Goal: Information Seeking & Learning: Compare options

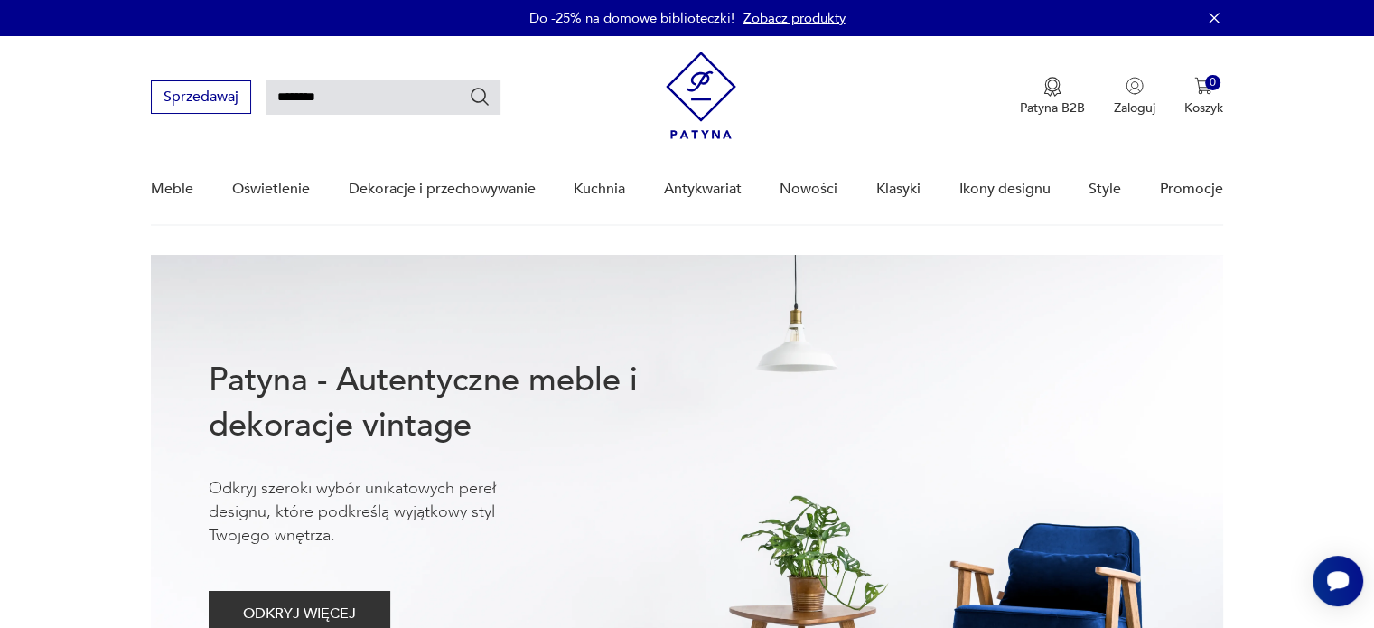
type input "********"
click at [475, 102] on icon "Szukaj" at bounding box center [480, 97] width 22 height 22
type input "********"
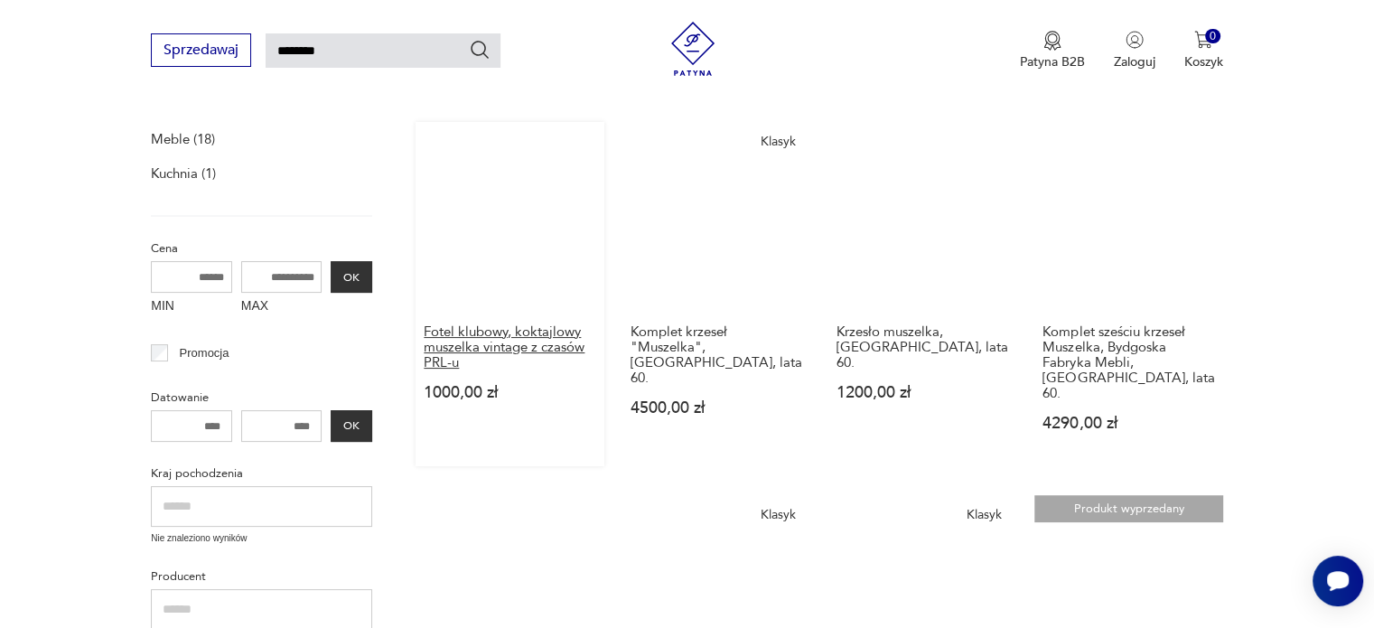
scroll to position [245, 0]
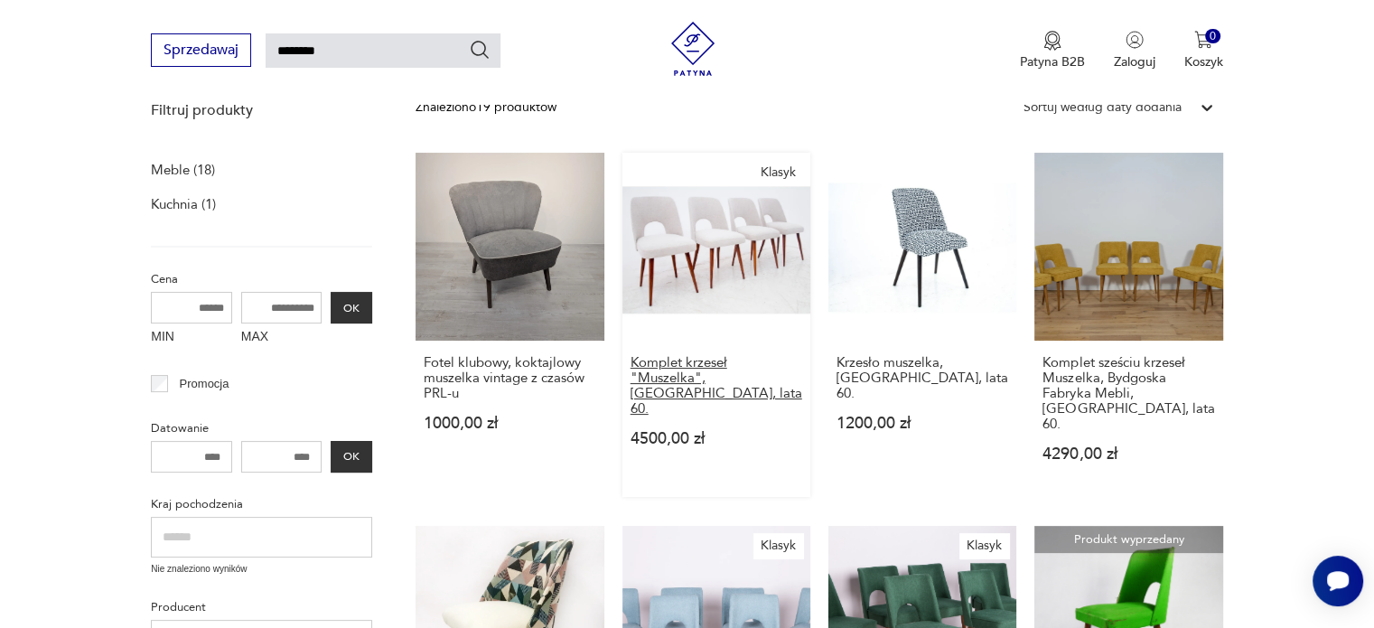
click at [675, 372] on h3 "Komplet krzeseł "Muszelka", [GEOGRAPHIC_DATA], lata 60." at bounding box center [716, 385] width 172 height 61
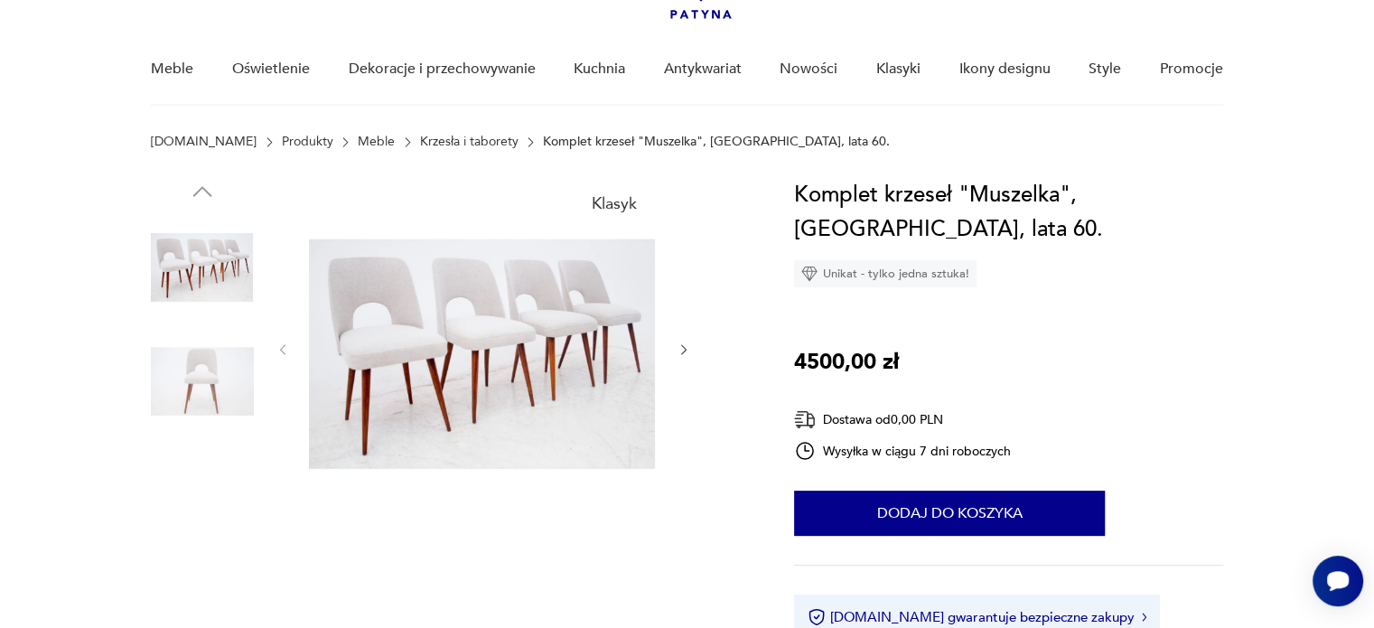
scroll to position [181, 0]
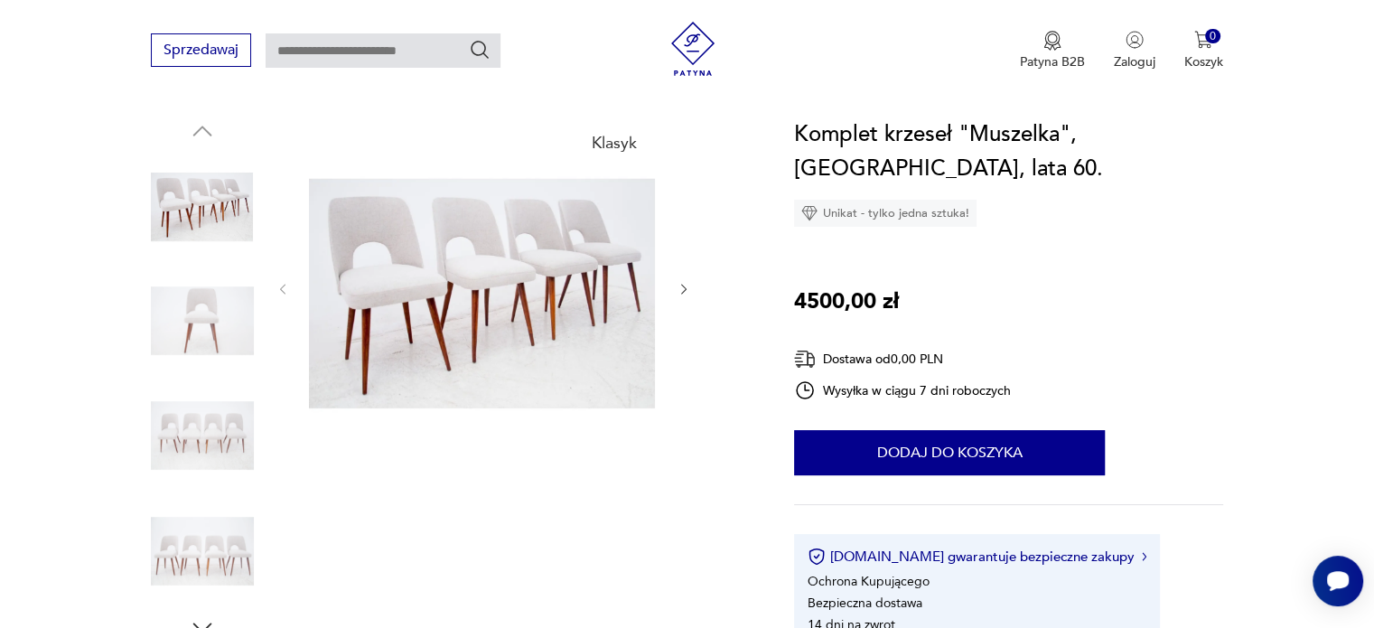
click at [683, 289] on icon "button" at bounding box center [683, 289] width 15 height 15
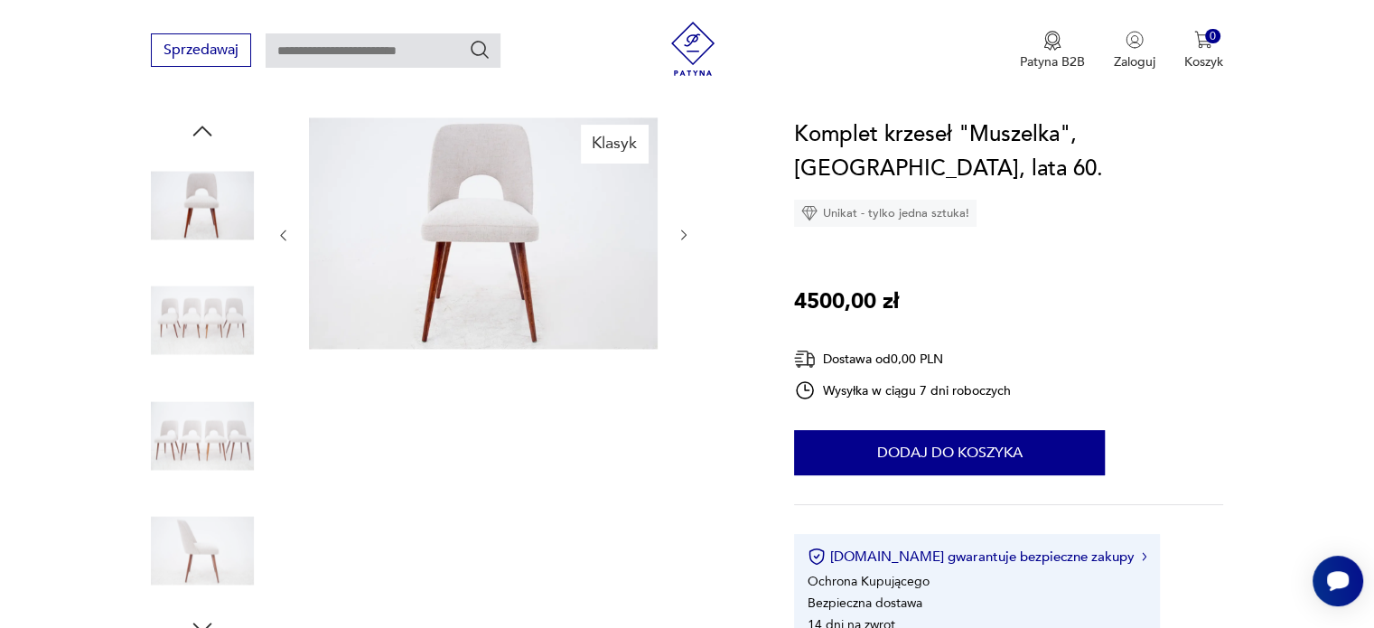
click at [683, 289] on div at bounding box center [482, 235] width 415 height 236
click at [679, 238] on icon "button" at bounding box center [683, 235] width 15 height 15
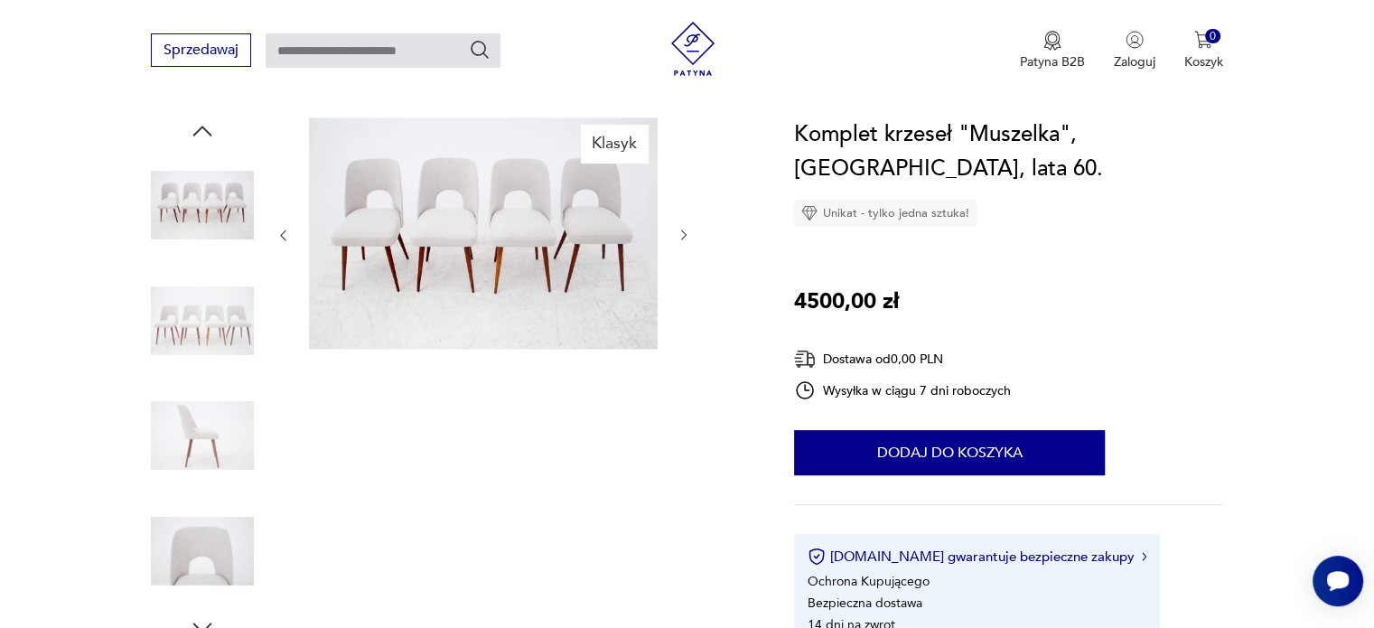
click at [679, 238] on icon "button" at bounding box center [683, 235] width 15 height 15
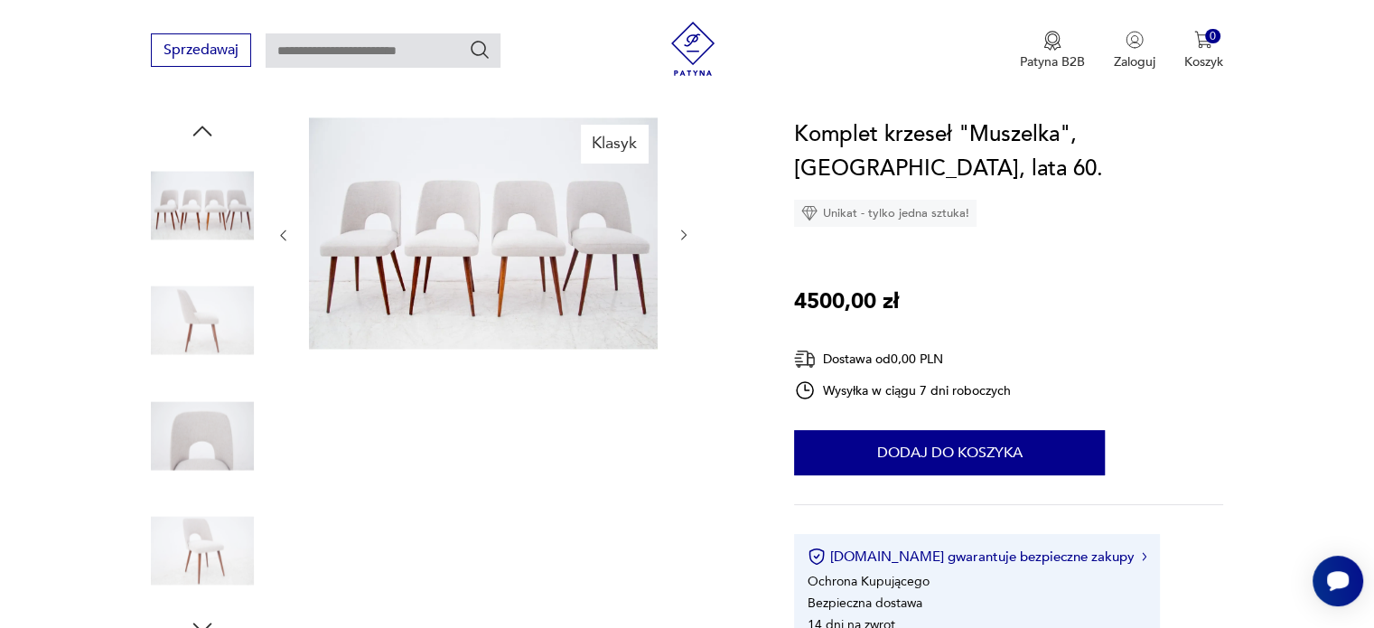
click at [679, 238] on icon "button" at bounding box center [683, 235] width 15 height 15
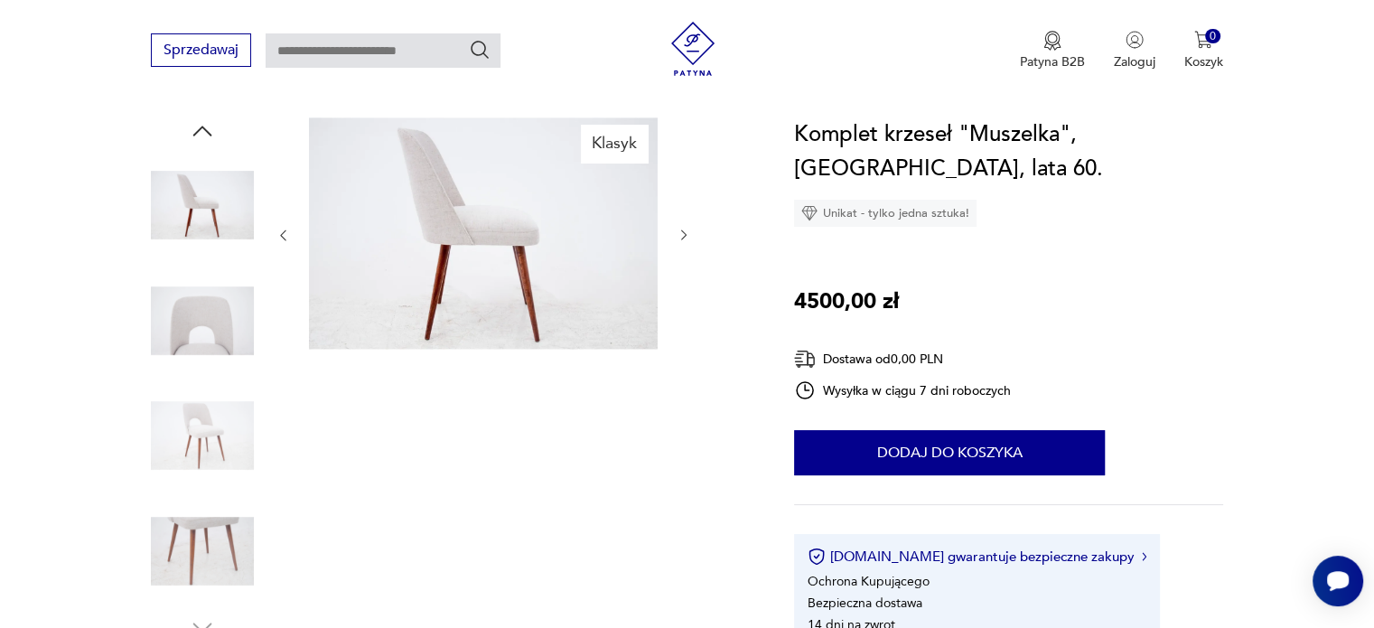
click at [679, 238] on icon "button" at bounding box center [683, 235] width 15 height 15
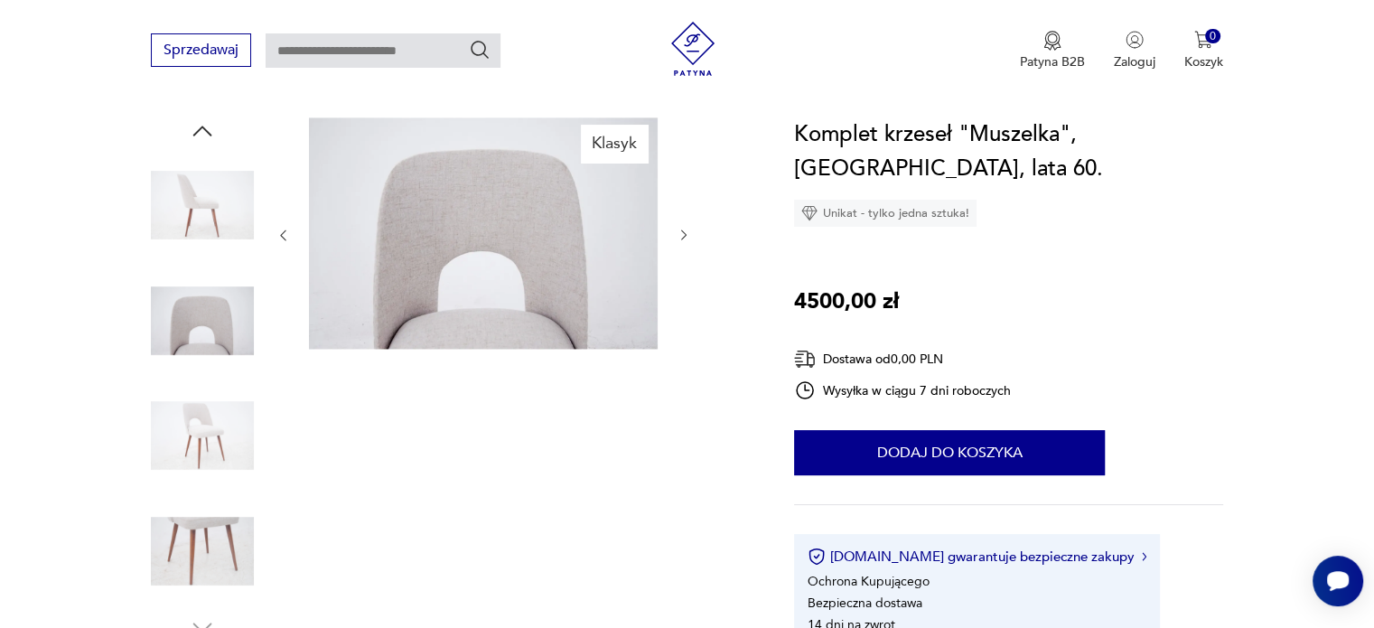
click at [679, 238] on icon "button" at bounding box center [683, 235] width 15 height 15
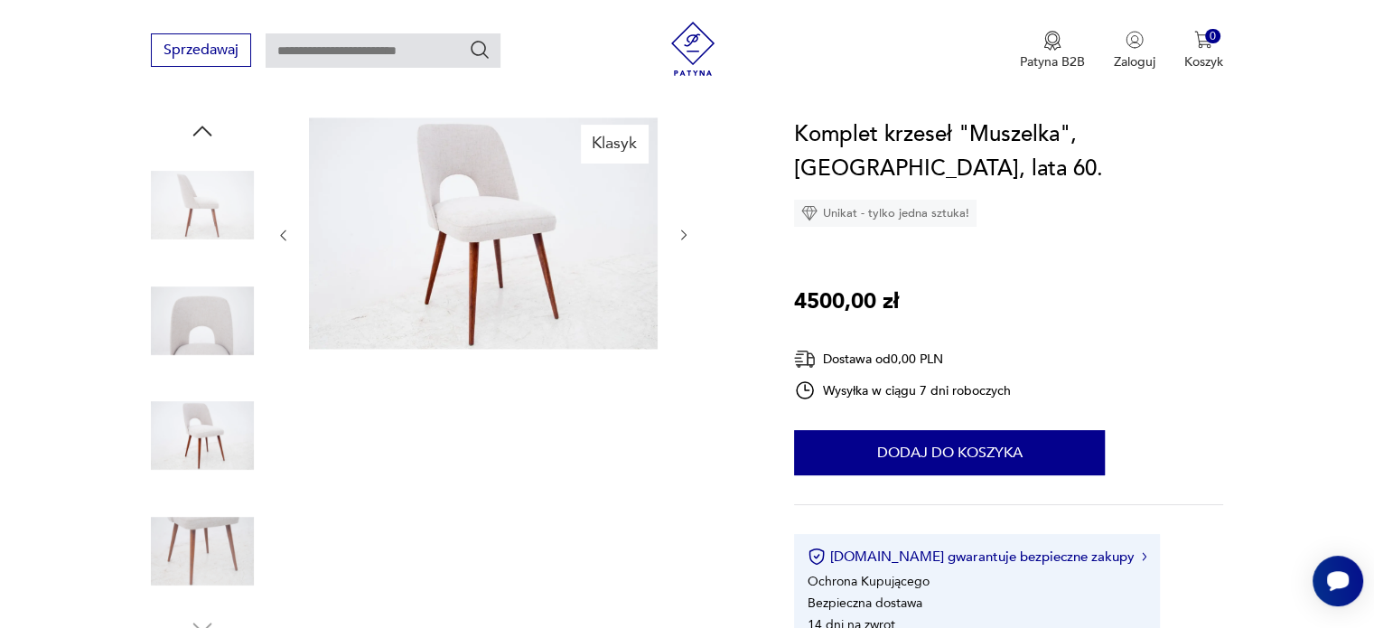
click at [679, 238] on icon "button" at bounding box center [683, 235] width 15 height 15
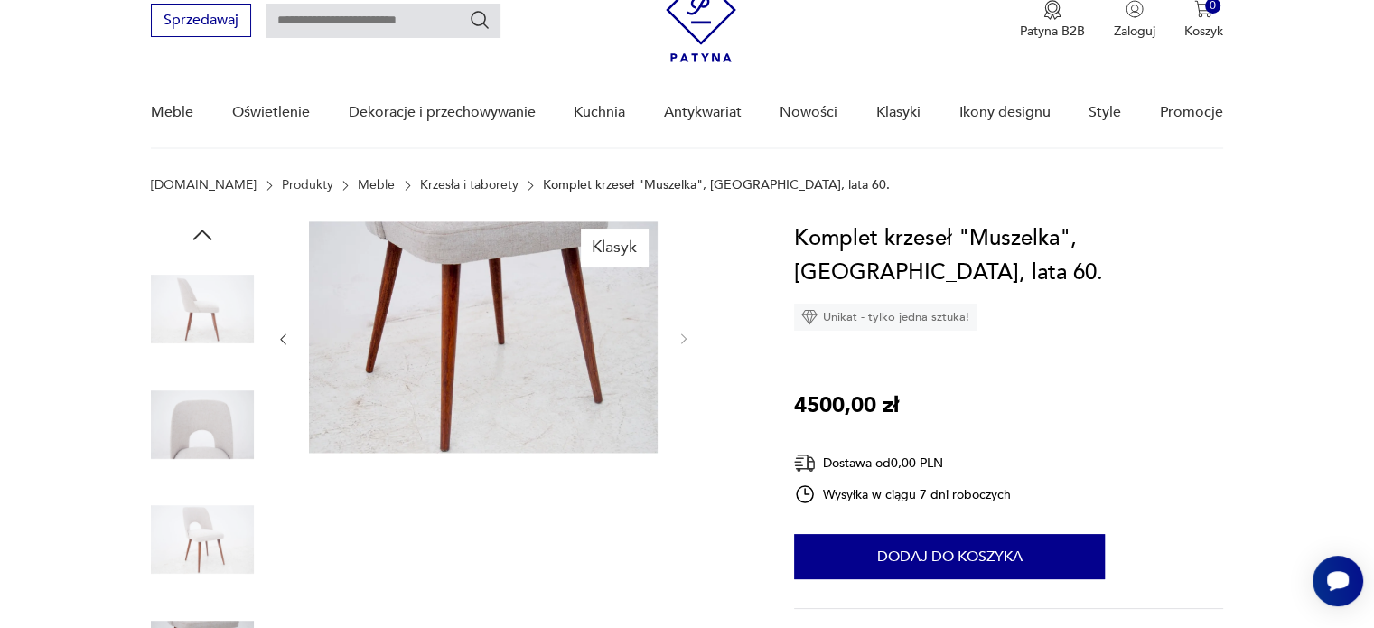
scroll to position [0, 0]
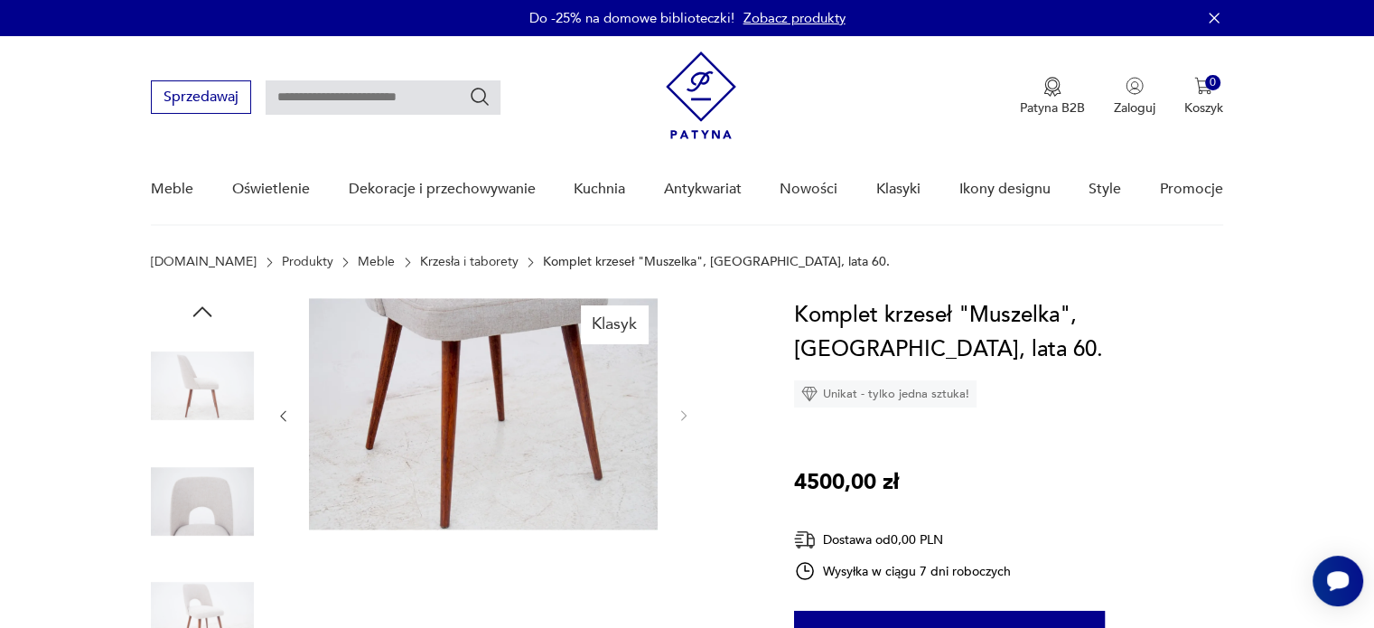
click at [284, 418] on icon "button" at bounding box center [283, 416] width 5 height 11
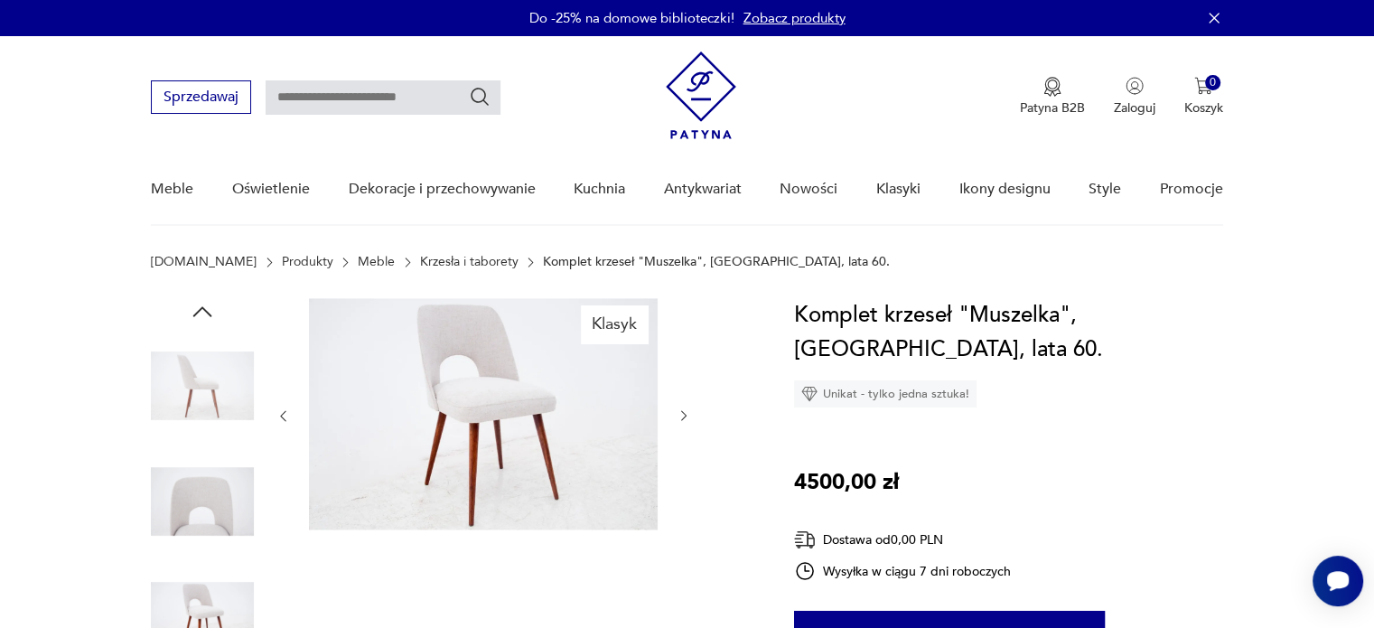
click at [284, 418] on icon "button" at bounding box center [283, 416] width 5 height 11
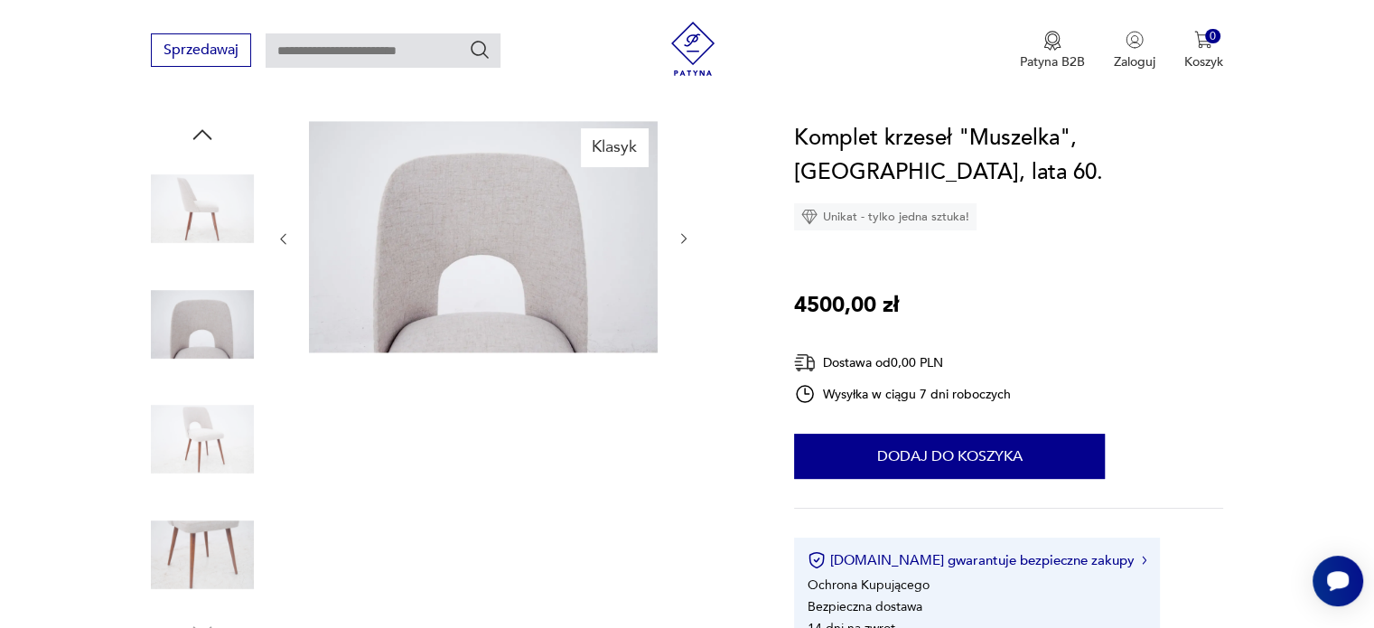
scroll to position [181, 0]
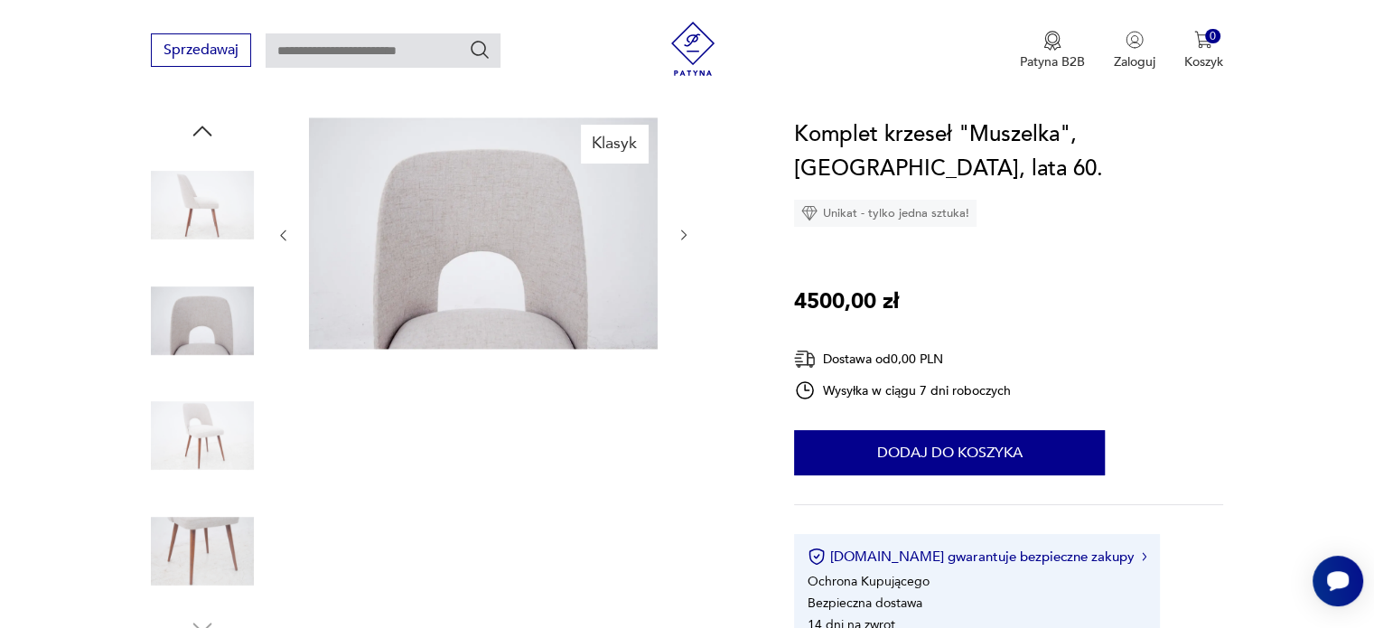
click at [186, 305] on img at bounding box center [202, 320] width 103 height 103
click at [216, 451] on img at bounding box center [202, 435] width 103 height 103
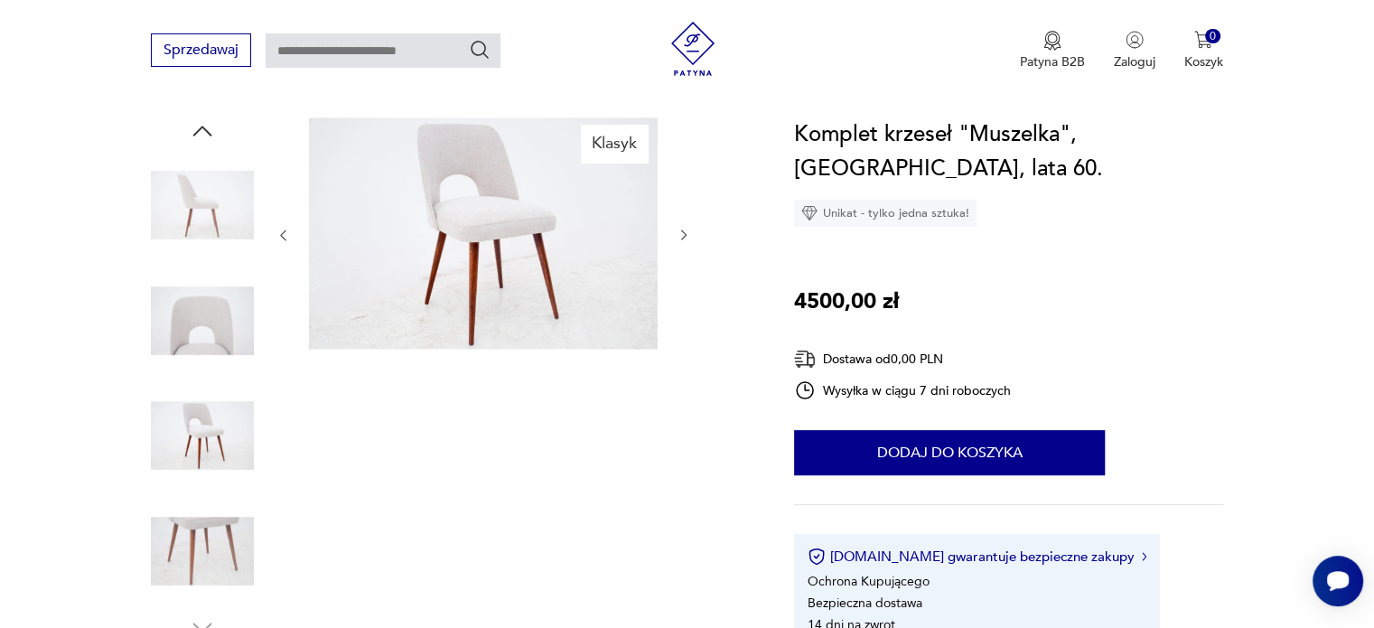
click at [220, 552] on img at bounding box center [202, 550] width 103 height 103
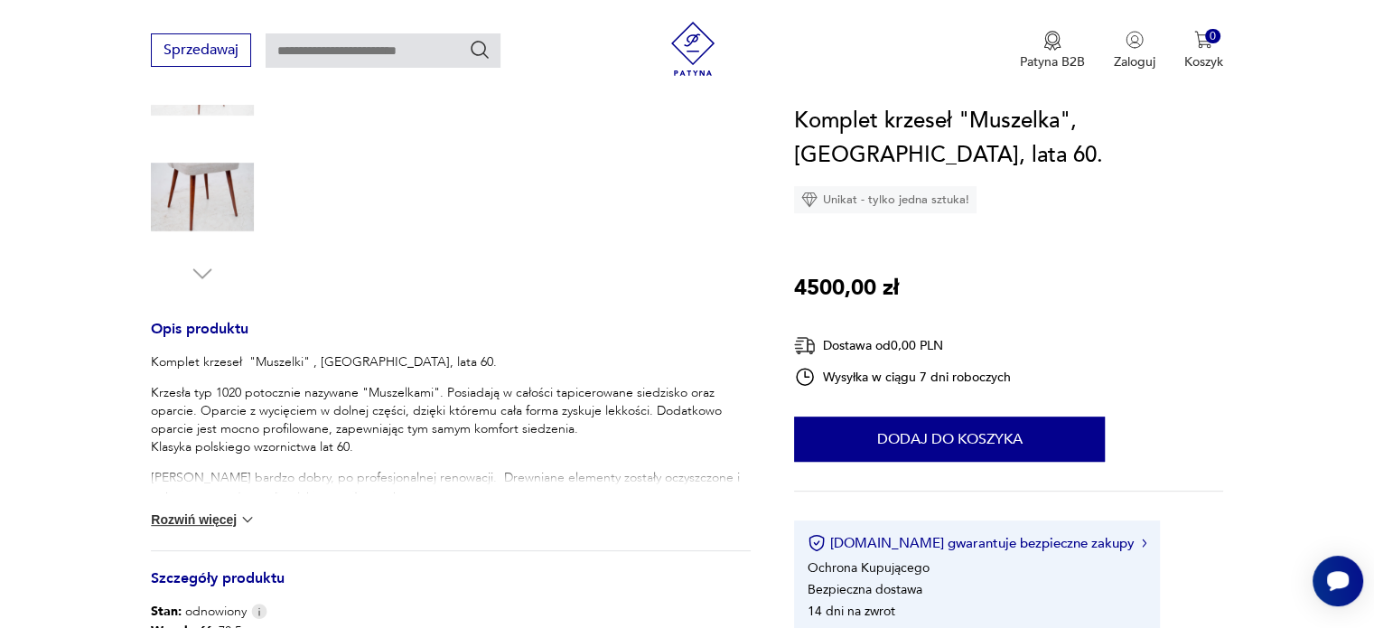
scroll to position [632, 0]
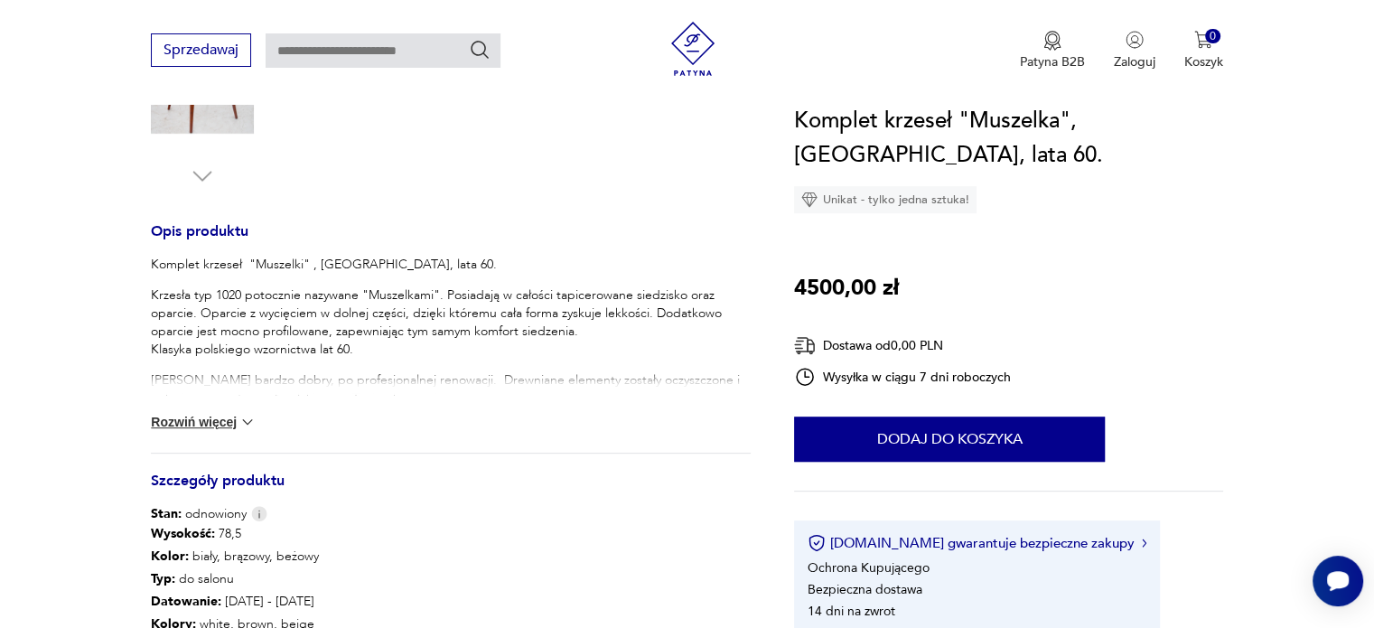
click at [202, 425] on button "Rozwiń więcej" at bounding box center [203, 422] width 105 height 18
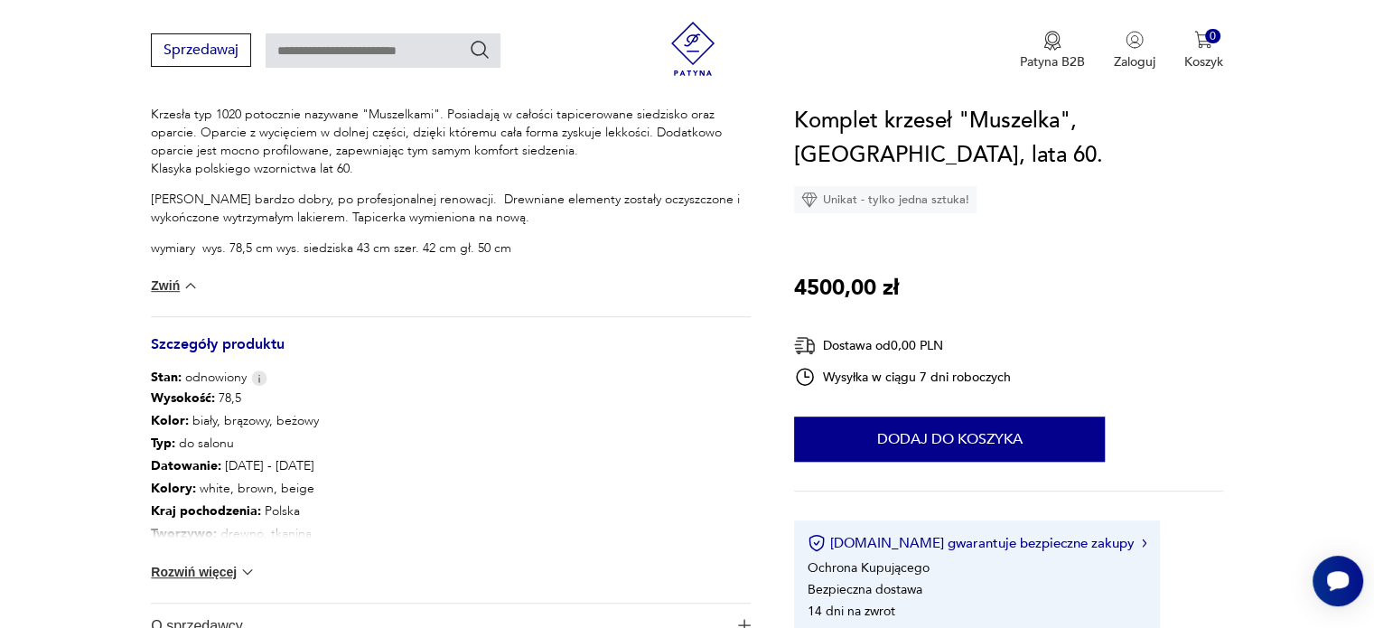
scroll to position [903, 0]
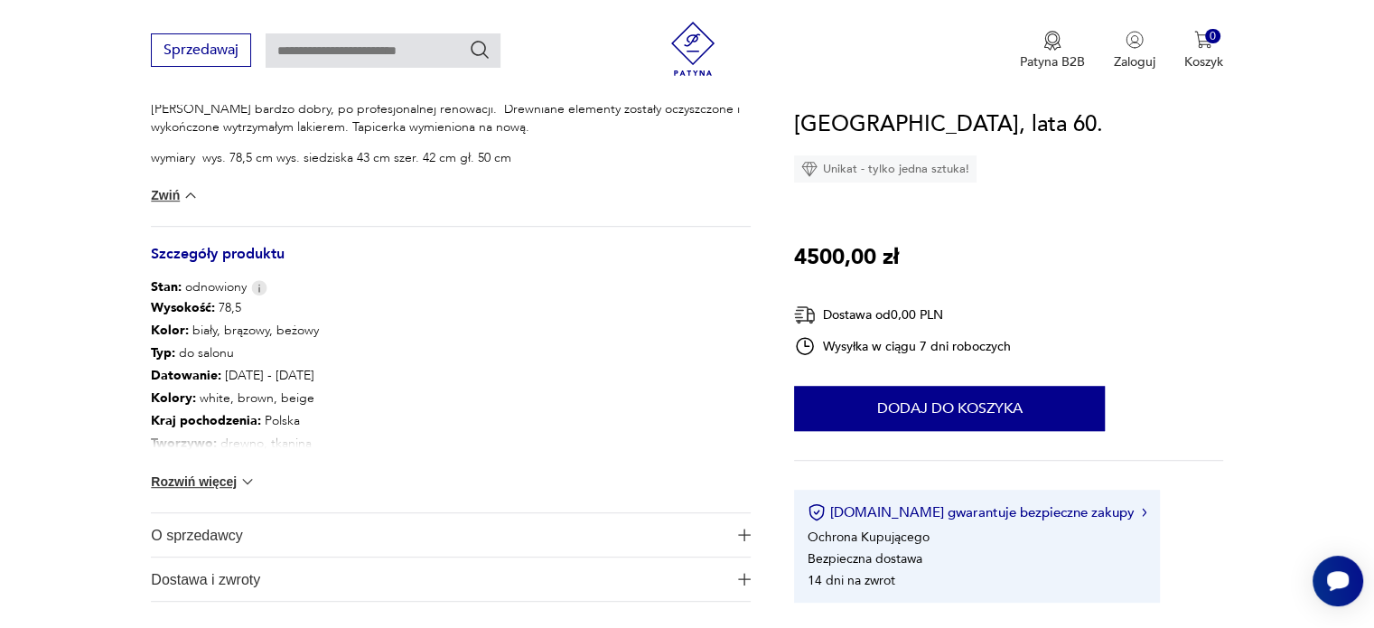
click at [246, 486] on img at bounding box center [247, 481] width 18 height 18
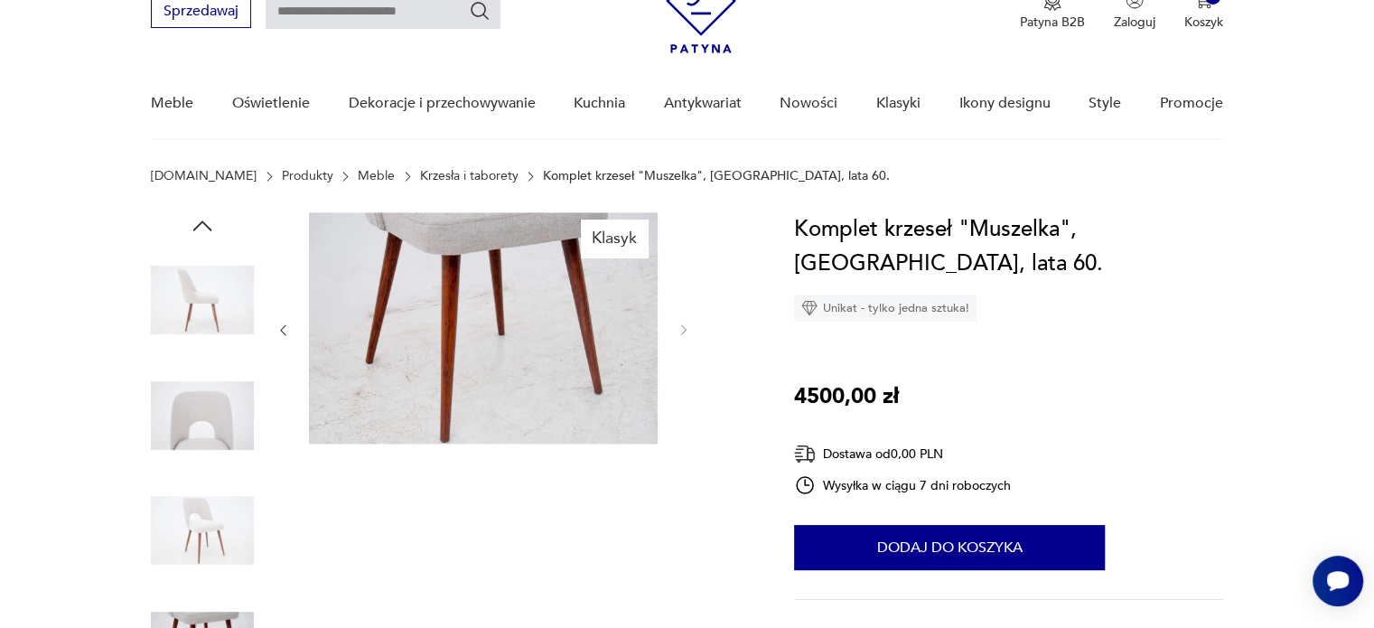
scroll to position [181, 0]
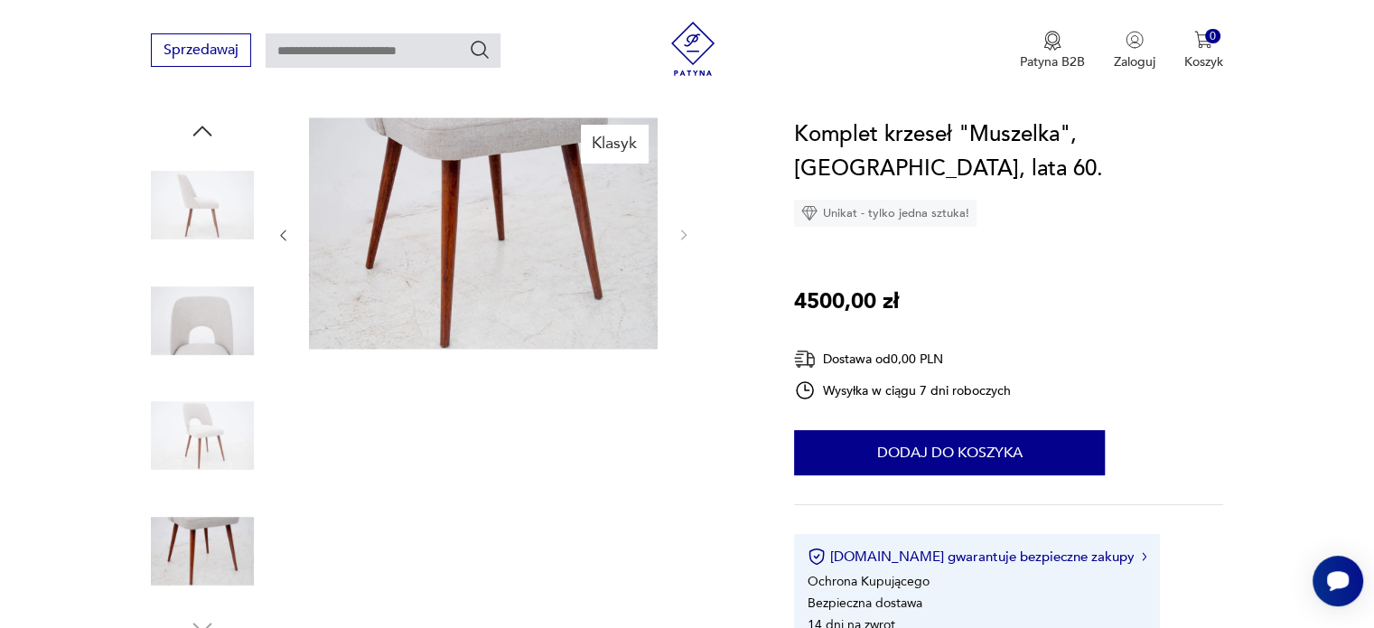
click at [207, 345] on img at bounding box center [202, 320] width 103 height 103
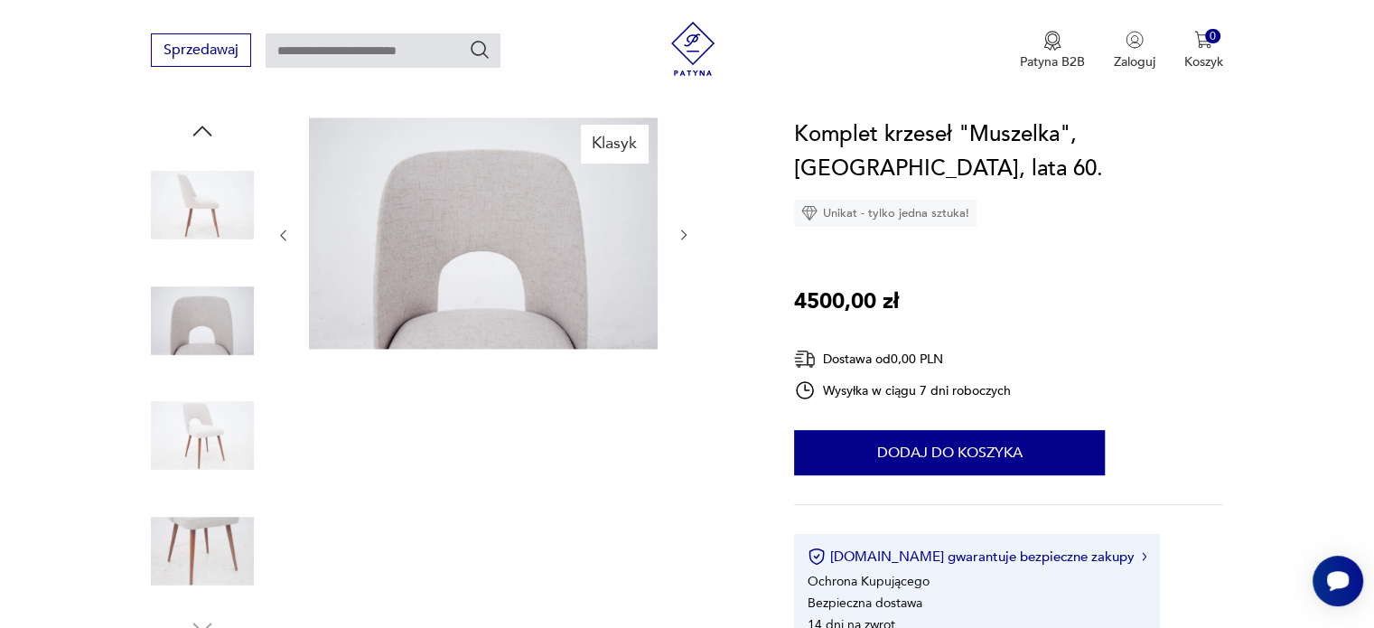
click at [399, 312] on img at bounding box center [483, 233] width 349 height 232
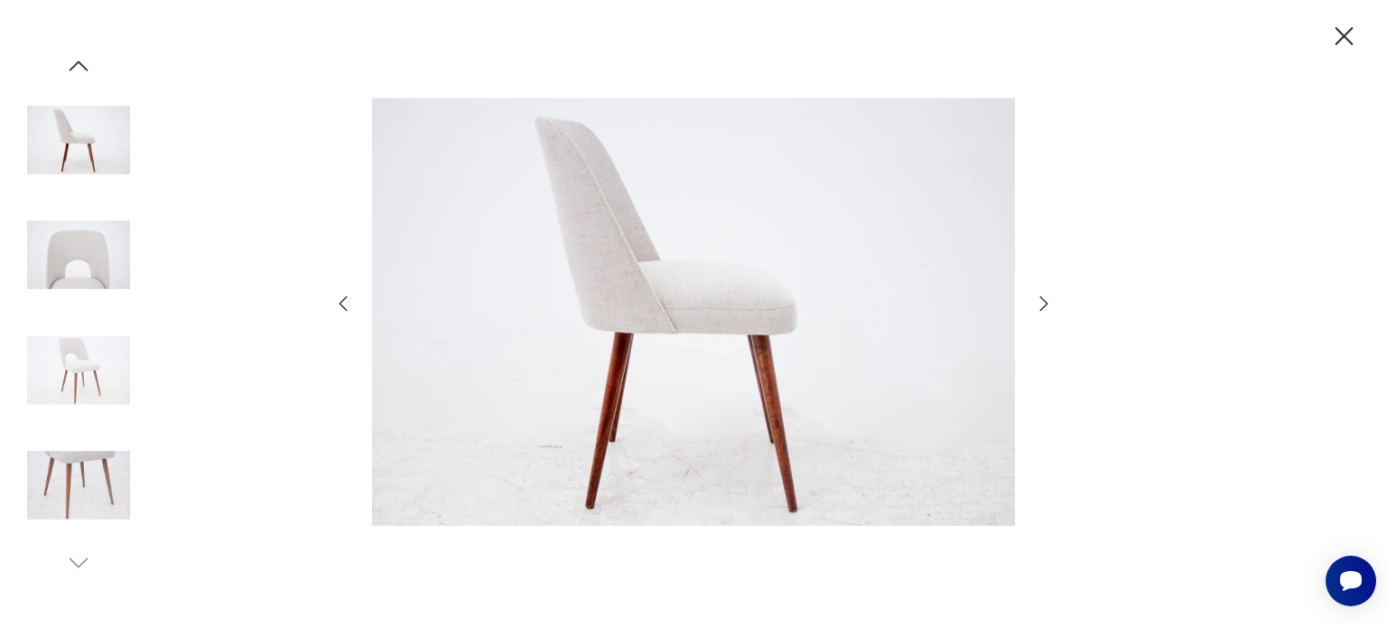
click at [1045, 303] on icon "button" at bounding box center [1044, 304] width 22 height 22
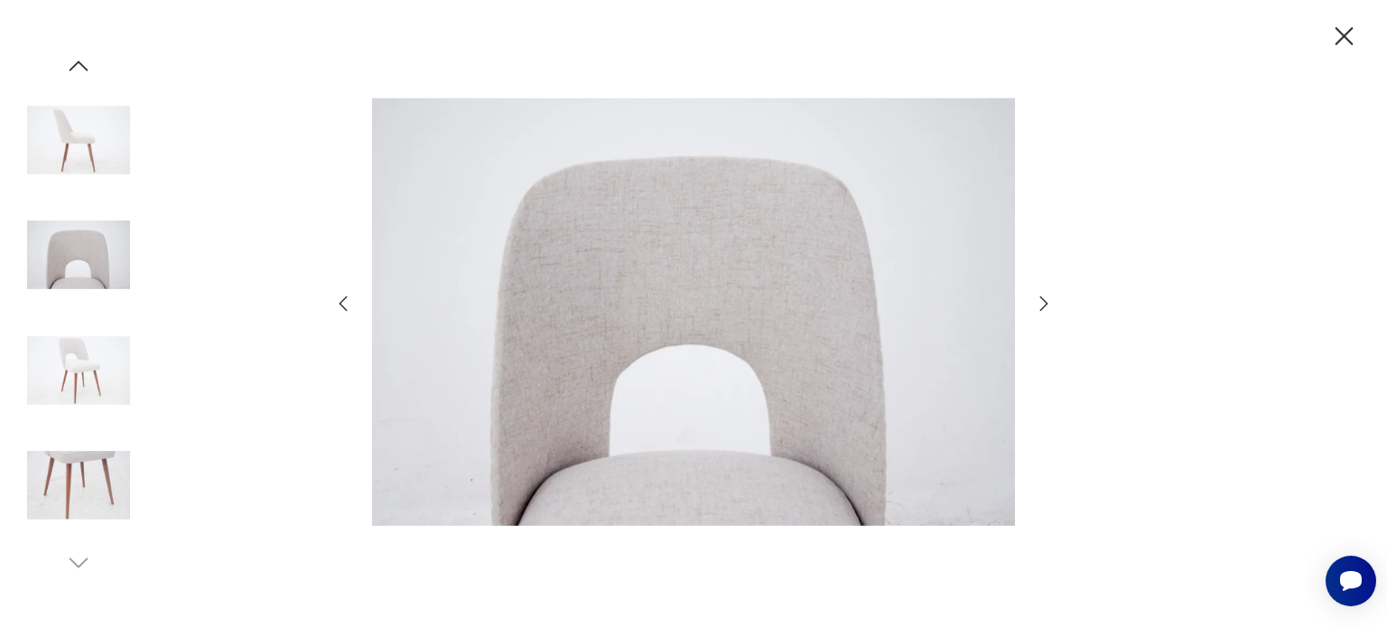
click at [1045, 303] on icon "button" at bounding box center [1044, 304] width 22 height 22
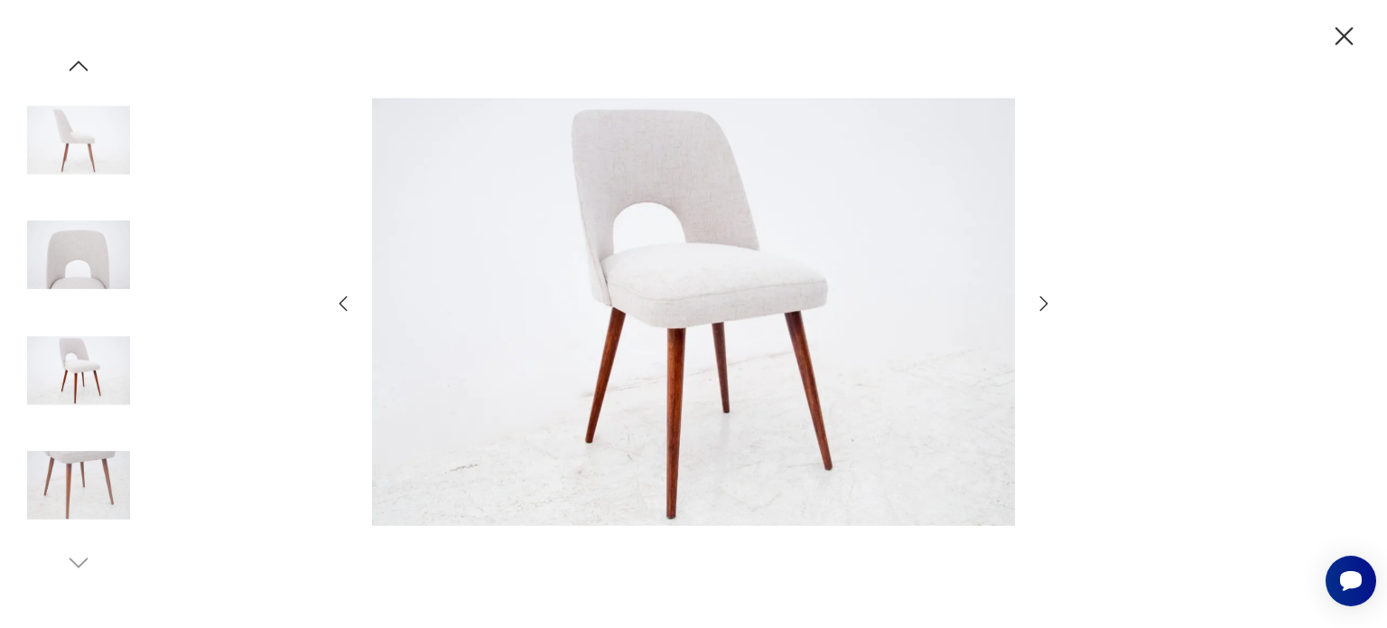
click at [1045, 303] on icon "button" at bounding box center [1044, 304] width 22 height 22
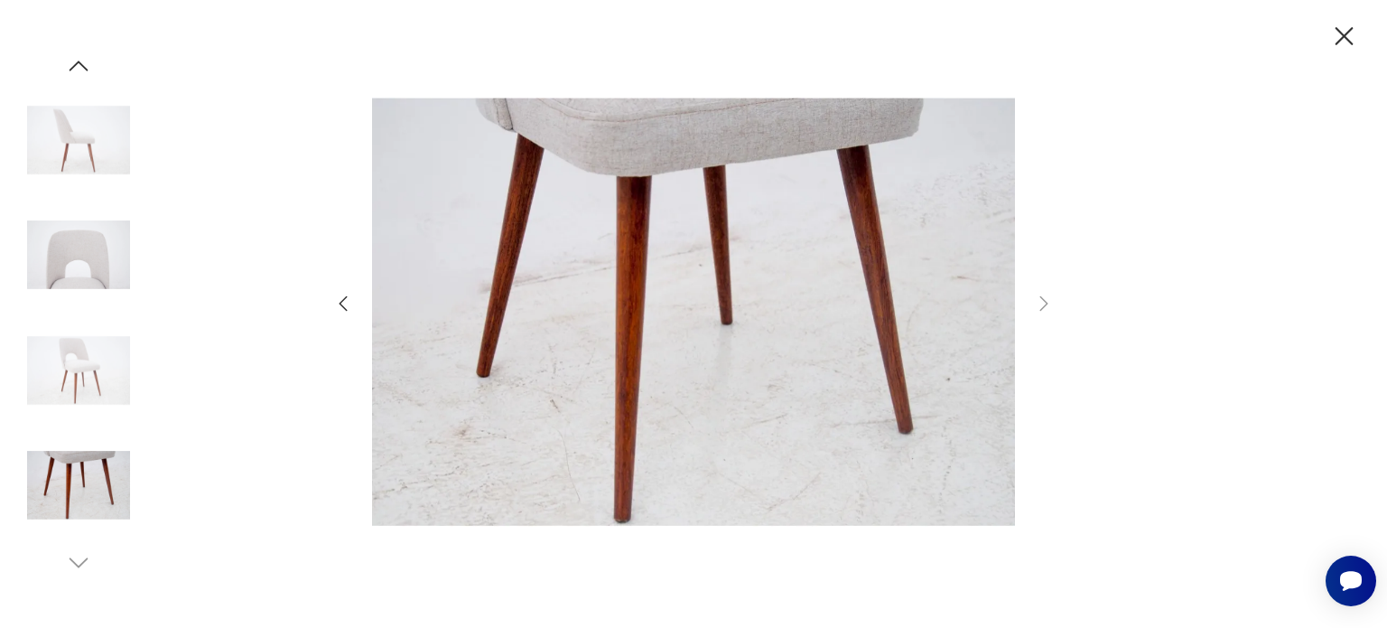
click at [1350, 39] on icon "button" at bounding box center [1345, 37] width 32 height 32
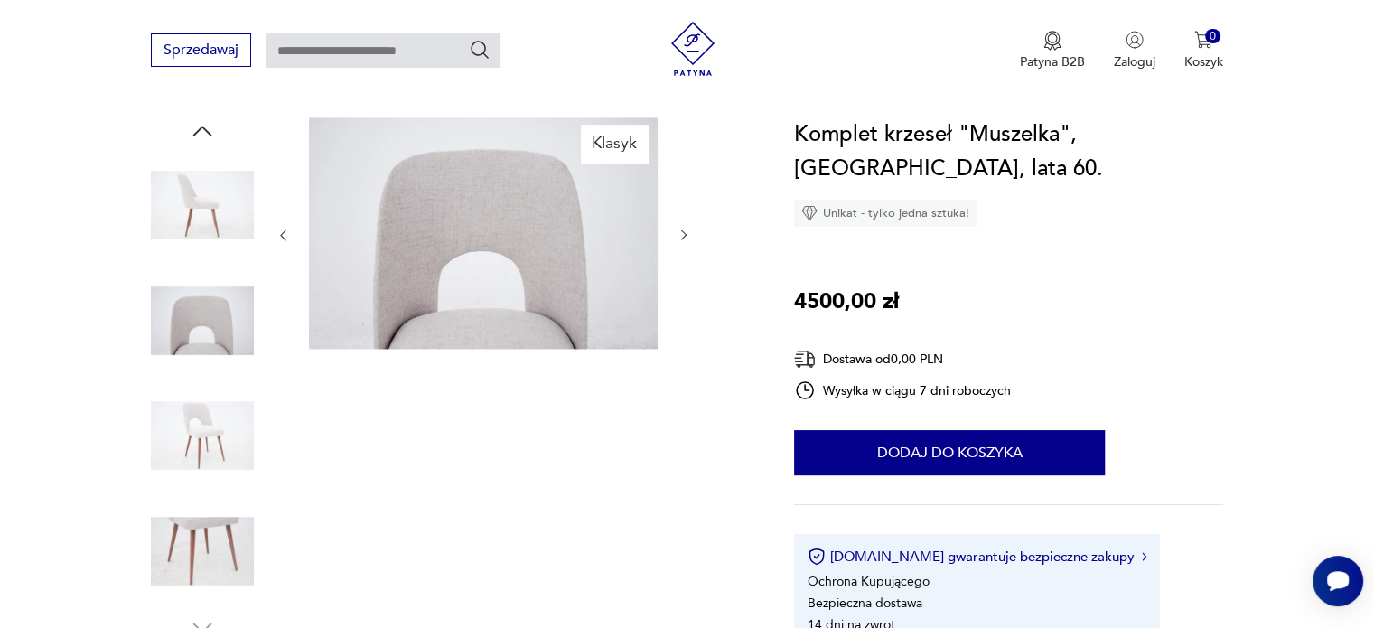
type input "********"
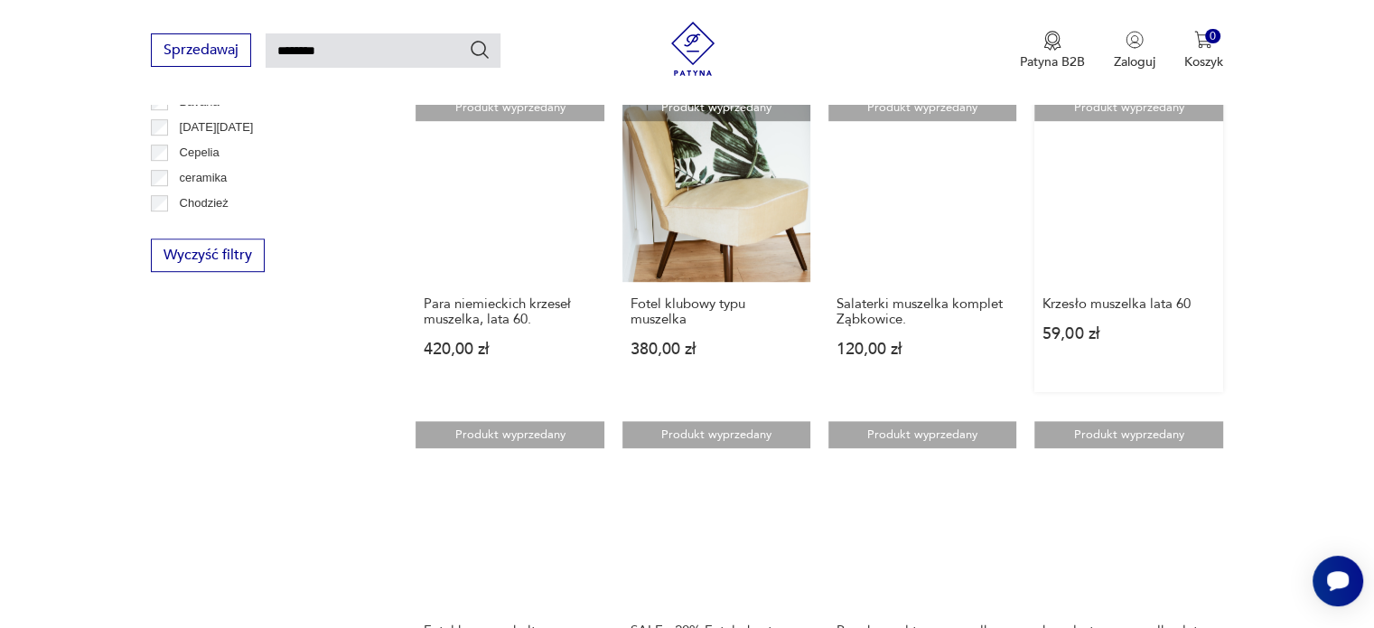
scroll to position [877, 0]
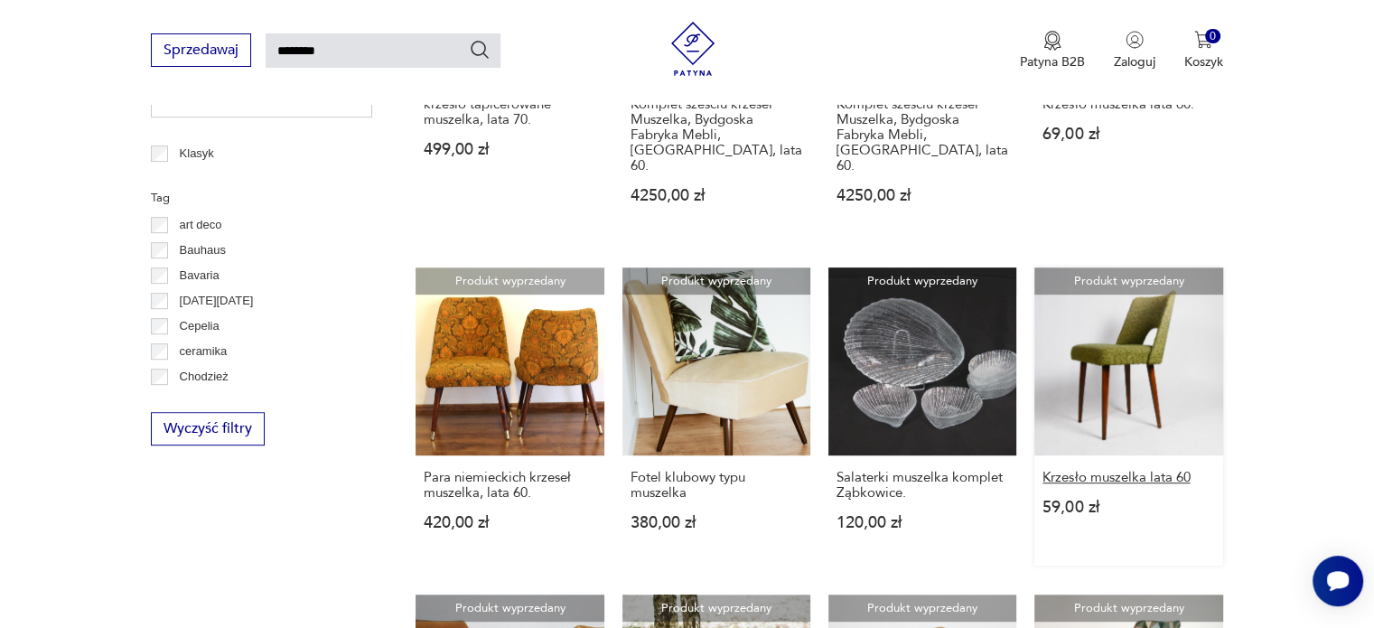
click at [1121, 470] on h3 "Krzesło muszelka lata 60" at bounding box center [1128, 477] width 172 height 15
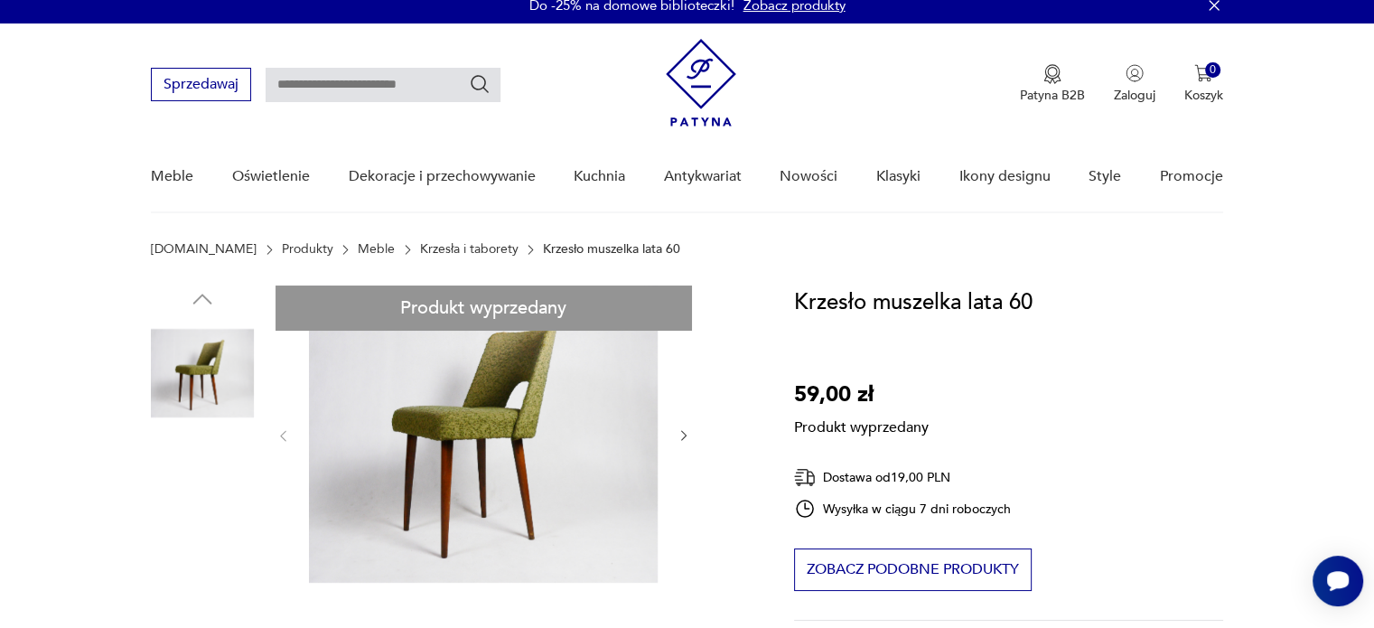
scroll to position [90, 0]
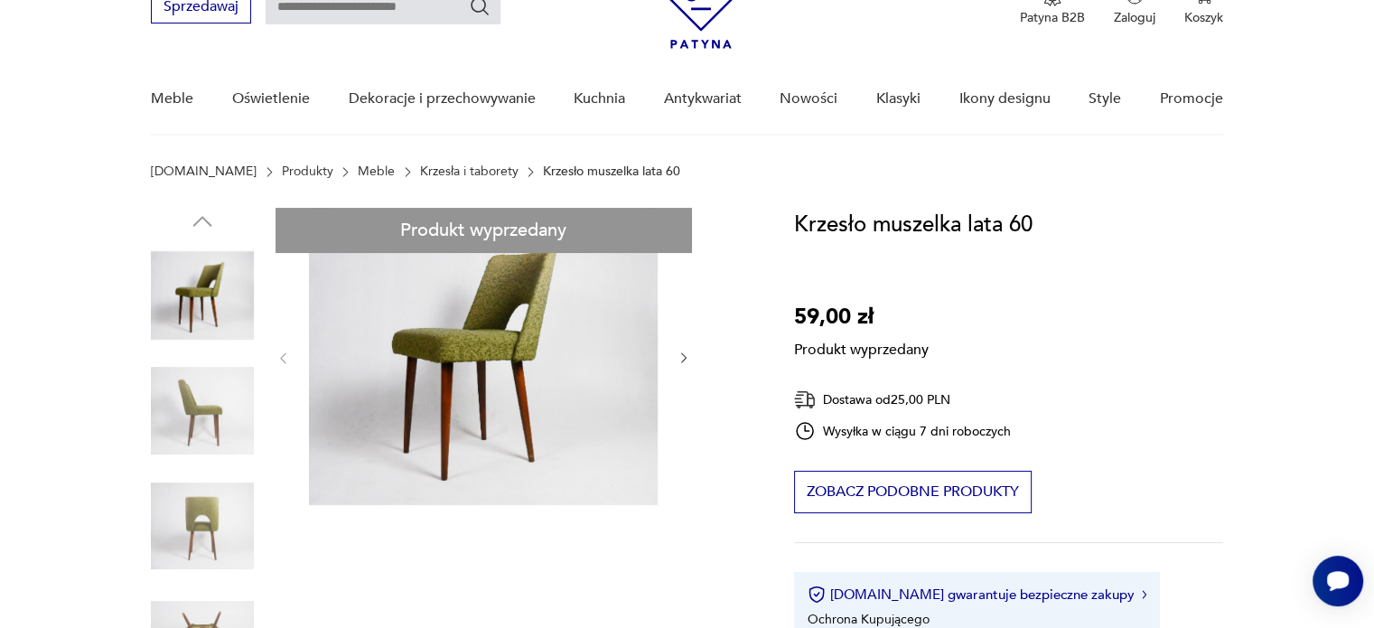
type input "********"
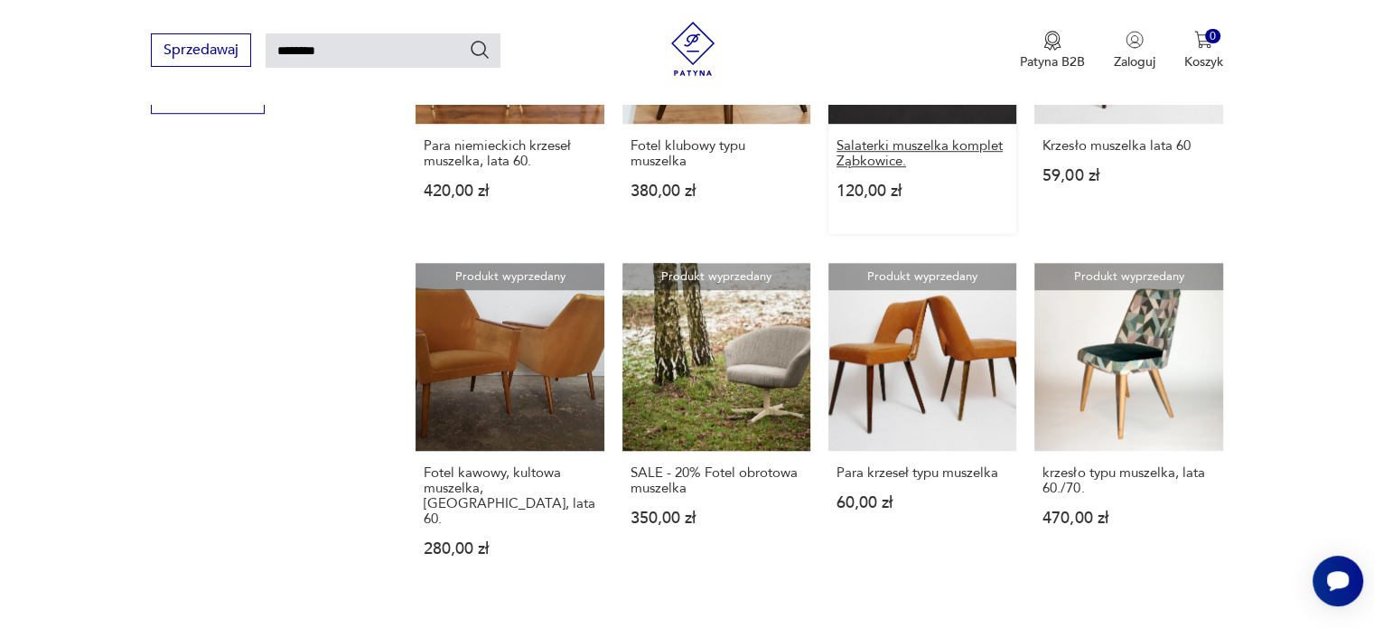
scroll to position [1321, 0]
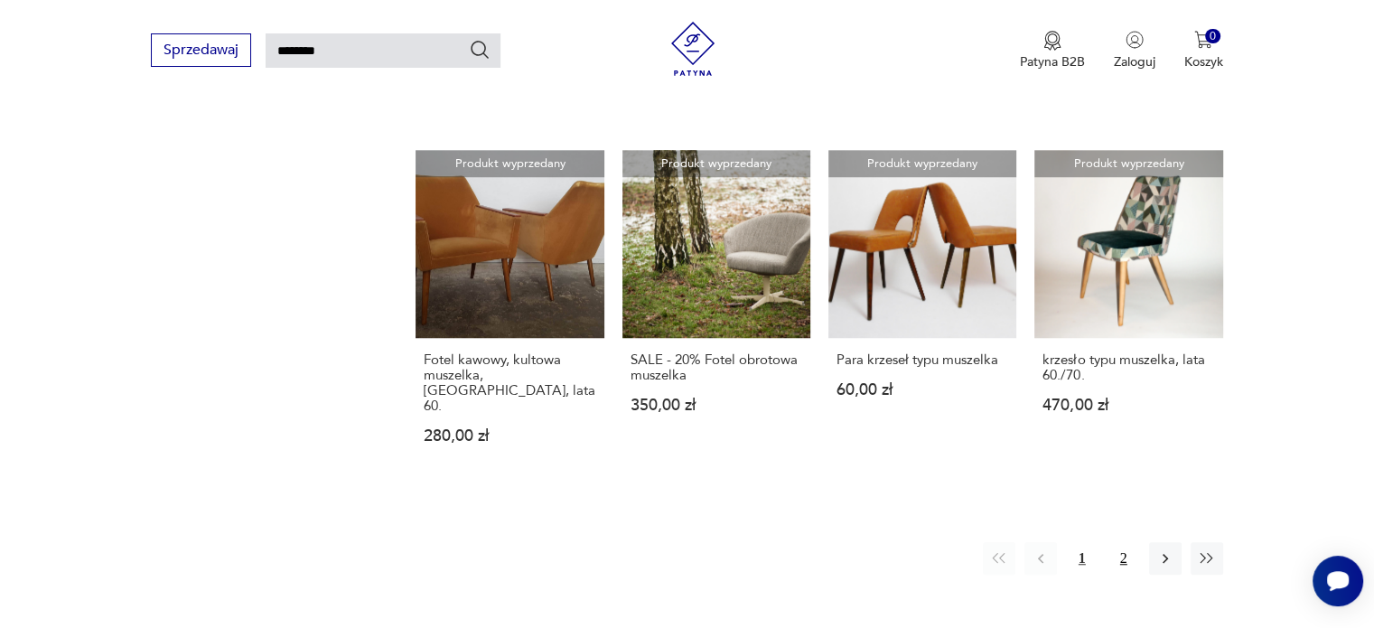
click at [1124, 542] on button "2" at bounding box center [1123, 558] width 33 height 33
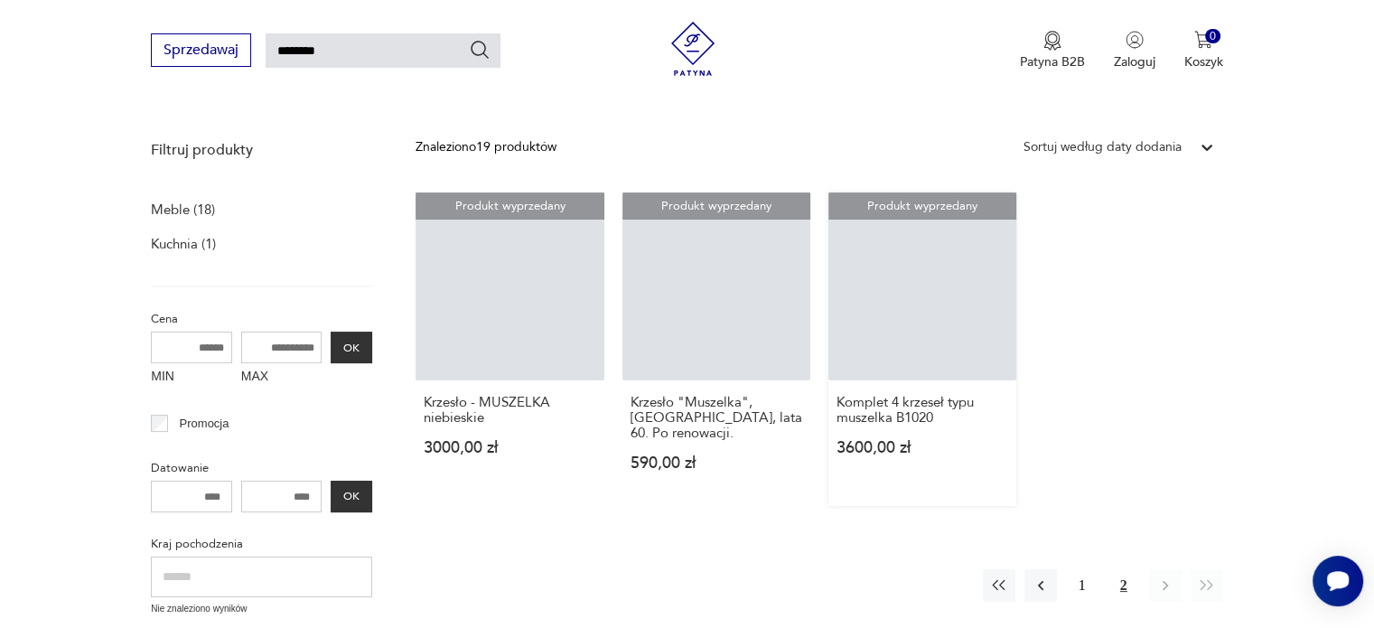
scroll to position [245, 0]
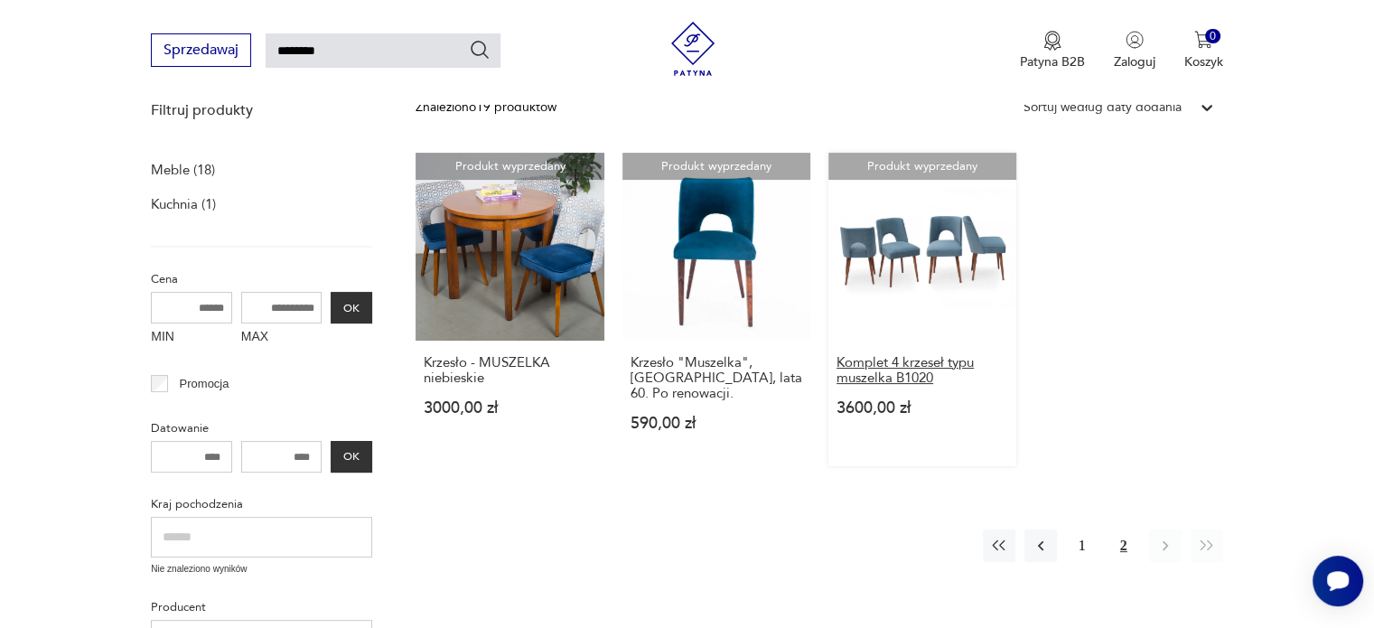
click at [927, 372] on h3 "Komplet 4 krzeseł typu muszelka B1020" at bounding box center [922, 370] width 172 height 31
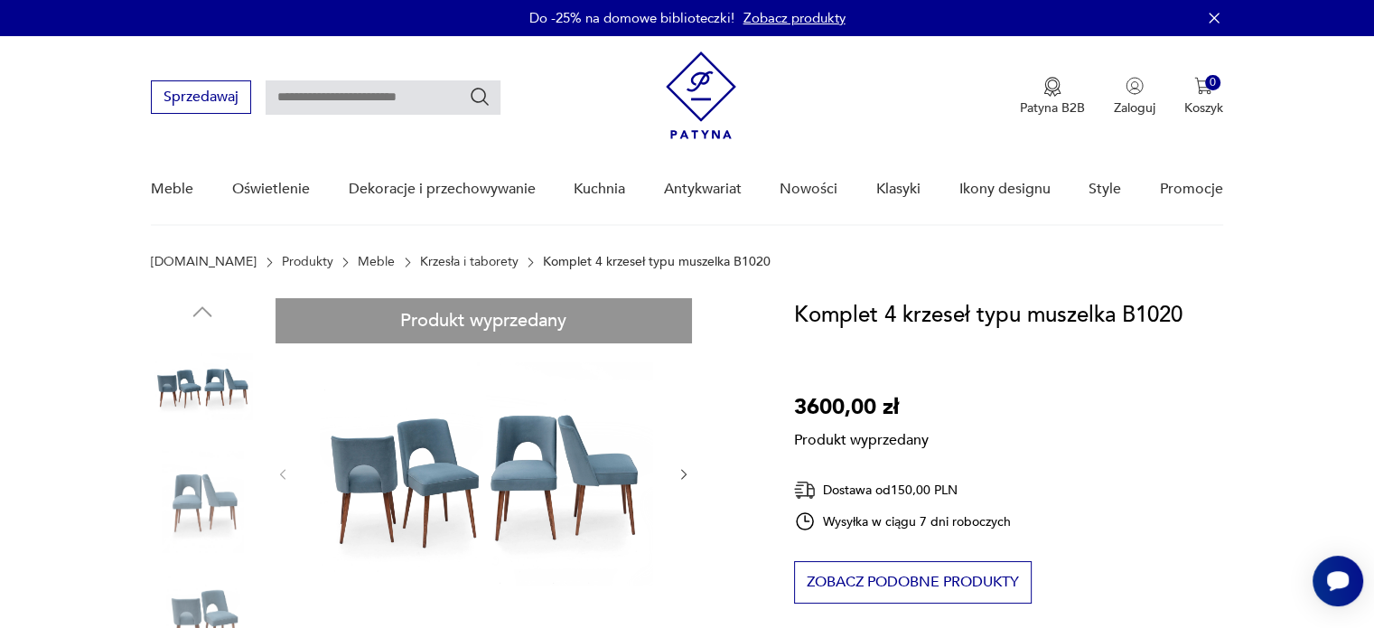
type input "********"
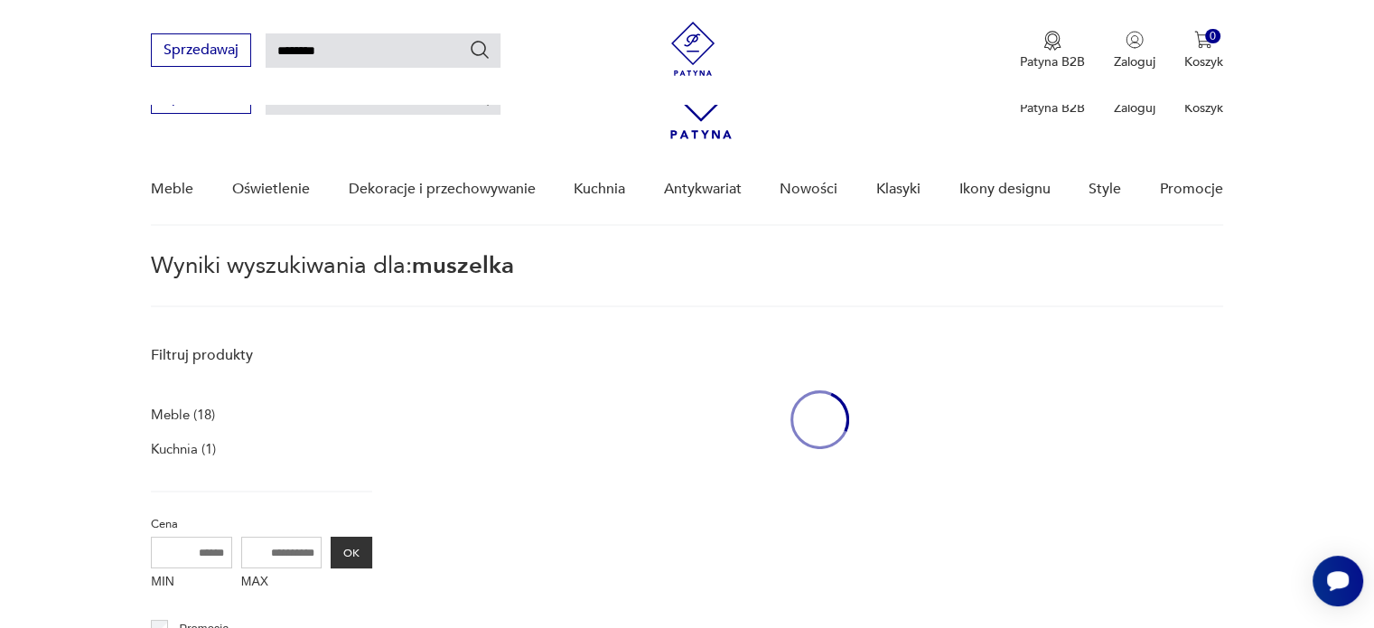
scroll to position [243, 0]
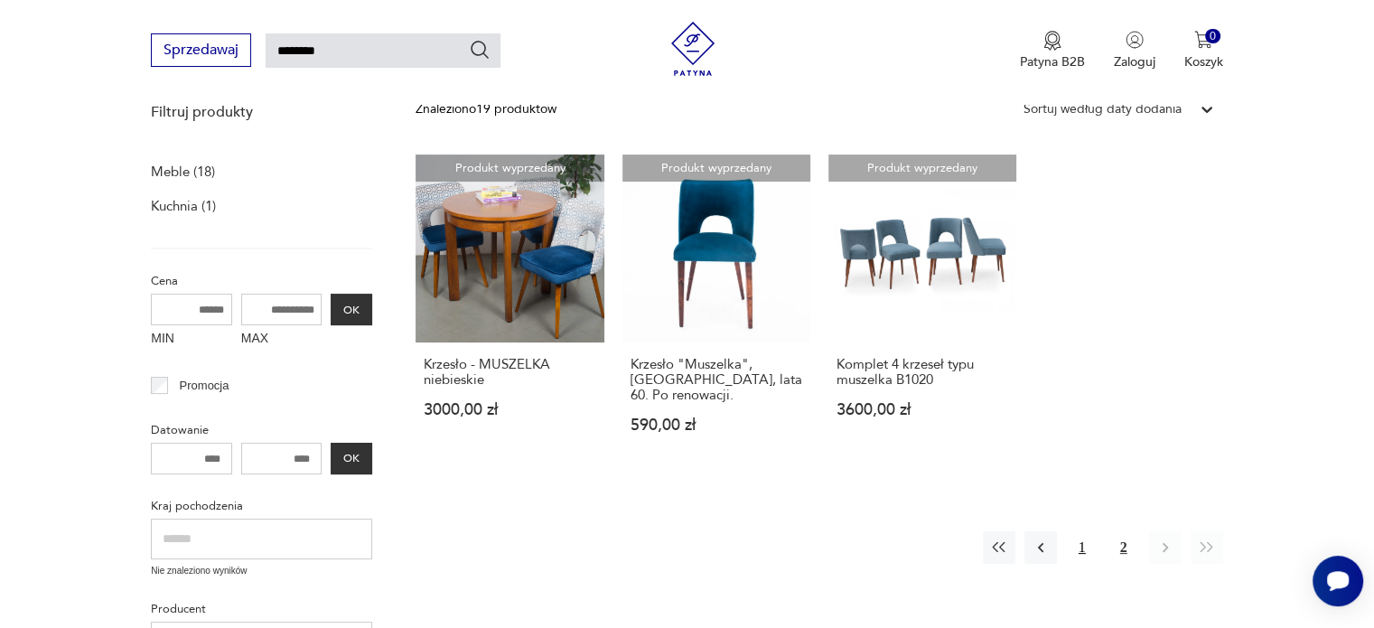
click at [1087, 531] on button "1" at bounding box center [1082, 547] width 33 height 33
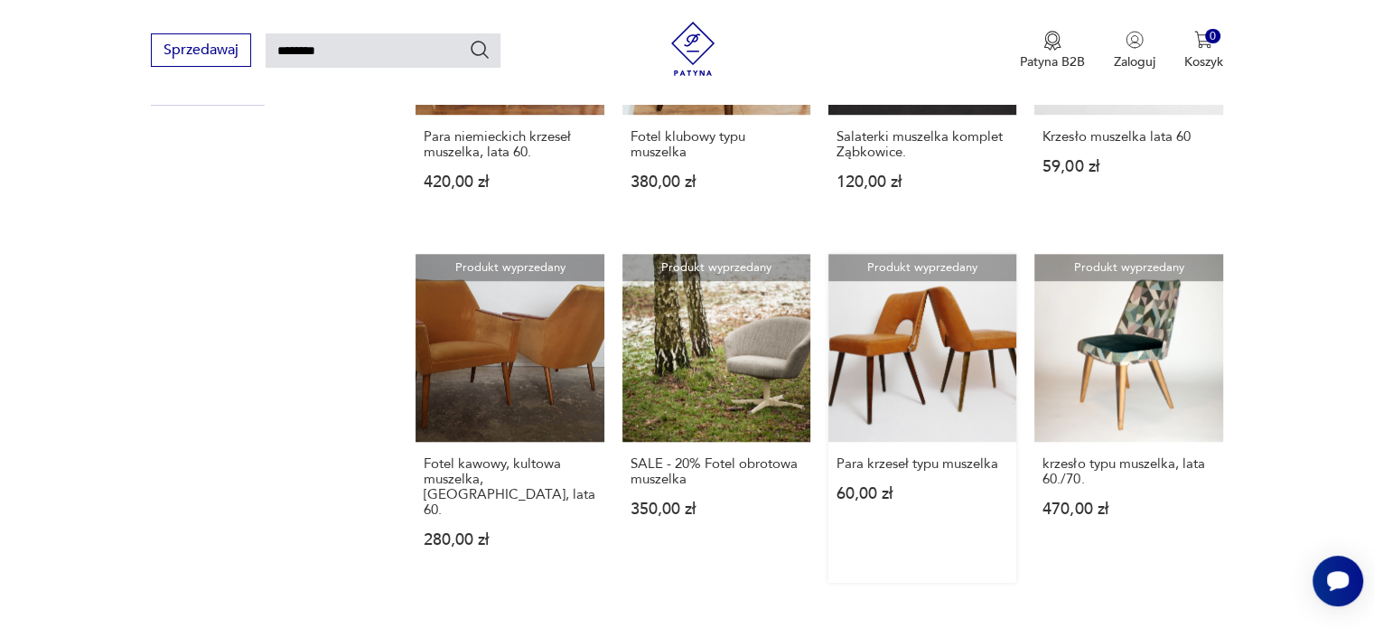
scroll to position [1238, 0]
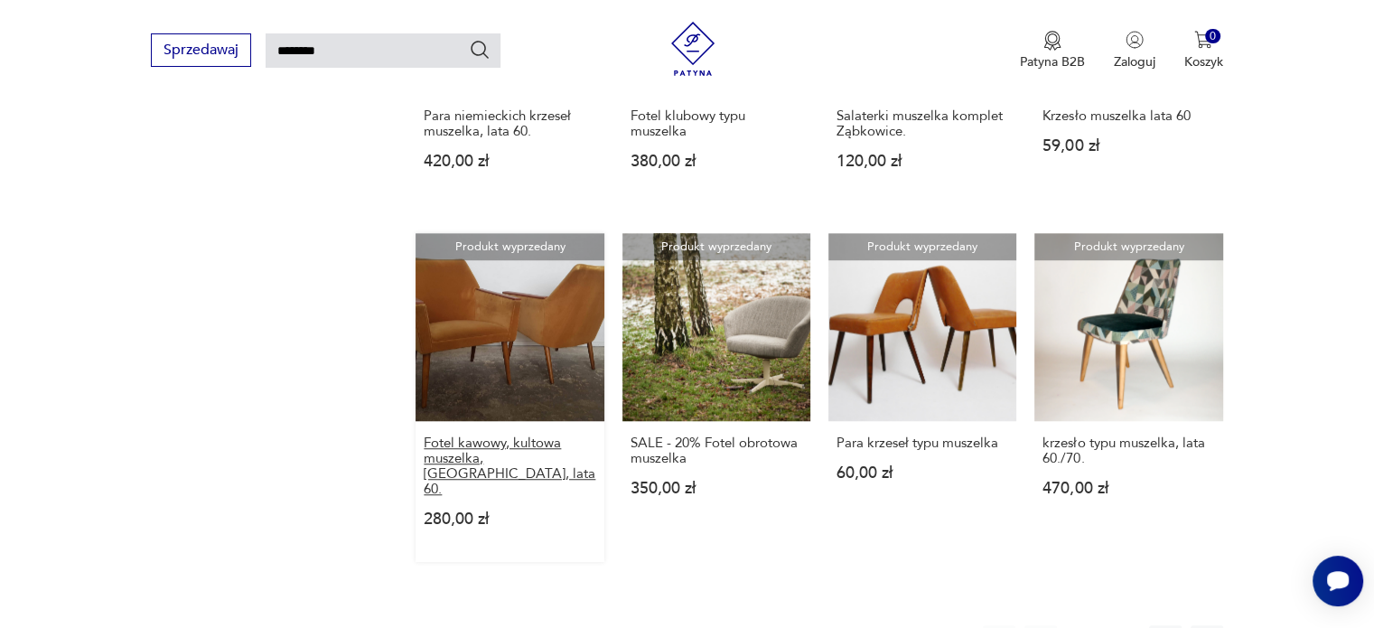
click at [542, 435] on h3 "Fotel kawowy, kultowa muszelka, [GEOGRAPHIC_DATA], lata 60." at bounding box center [510, 465] width 172 height 61
